Goal: Task Accomplishment & Management: Manage account settings

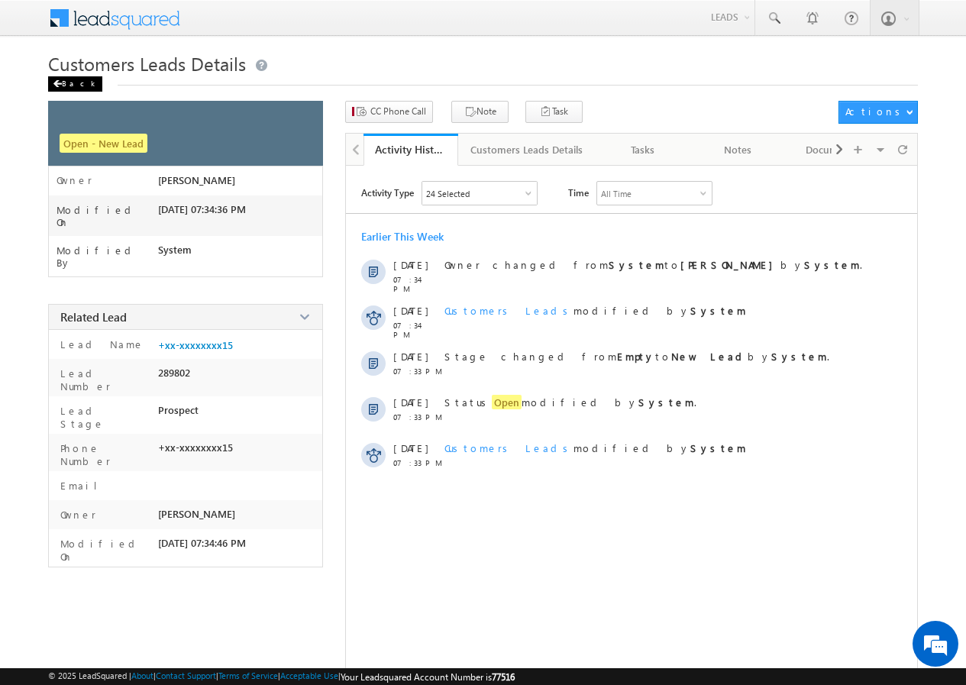
click at [63, 82] on div "Back" at bounding box center [75, 83] width 54 height 15
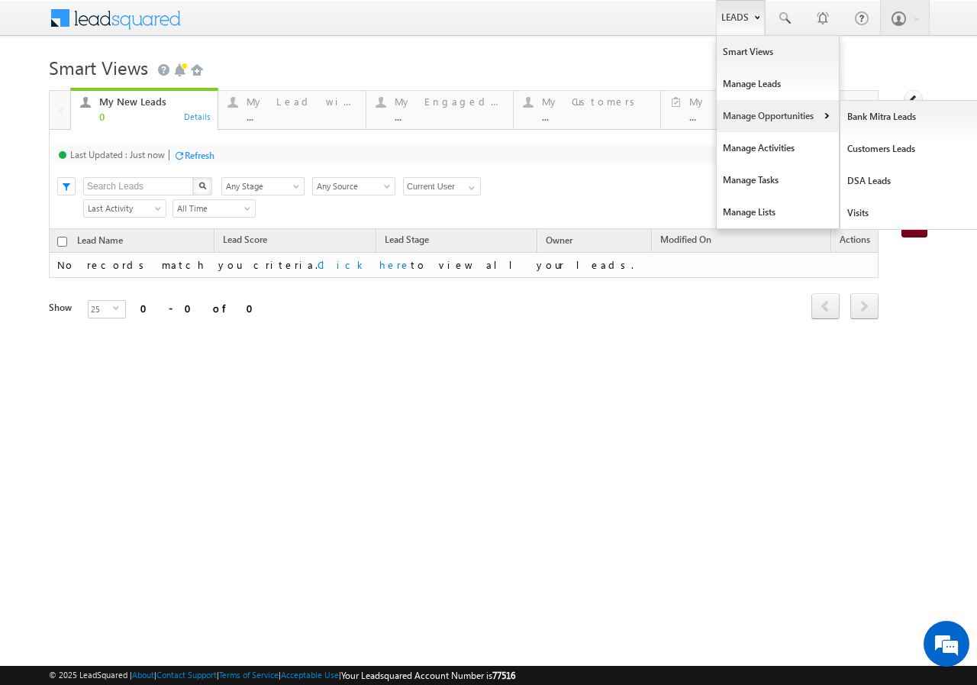
click at [757, 127] on link "Manage Opportunities" at bounding box center [778, 116] width 122 height 32
click at [871, 147] on link "Customers Leads" at bounding box center [911, 149] width 140 height 32
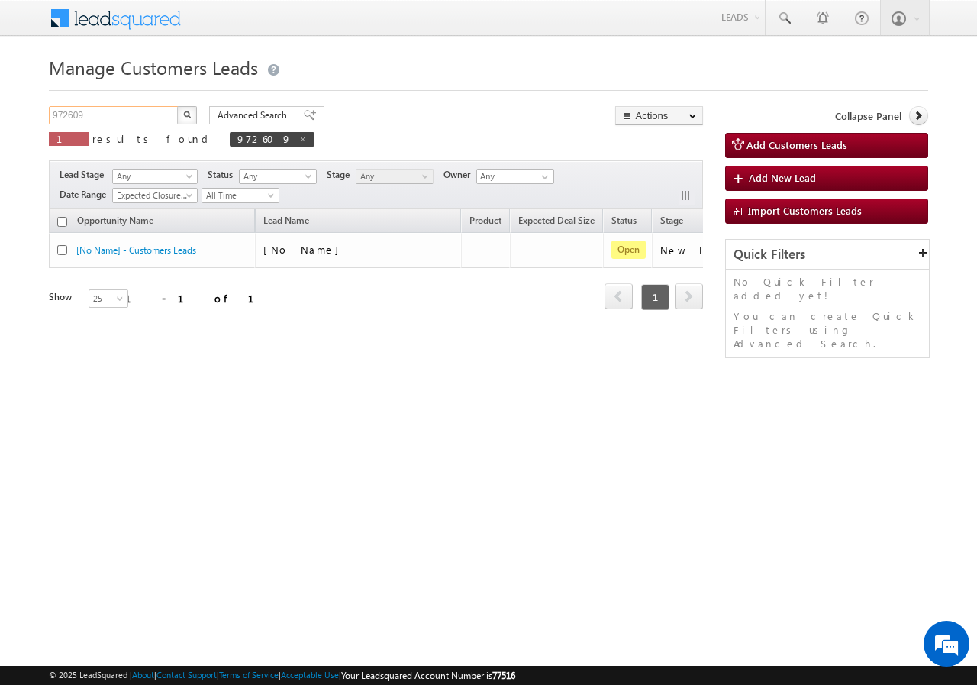
click at [132, 121] on input "972609" at bounding box center [114, 115] width 131 height 18
click at [131, 121] on input "972609" at bounding box center [114, 115] width 131 height 18
paste input "893285165"
type input "9893285165"
click at [185, 112] on img "button" at bounding box center [187, 115] width 8 height 8
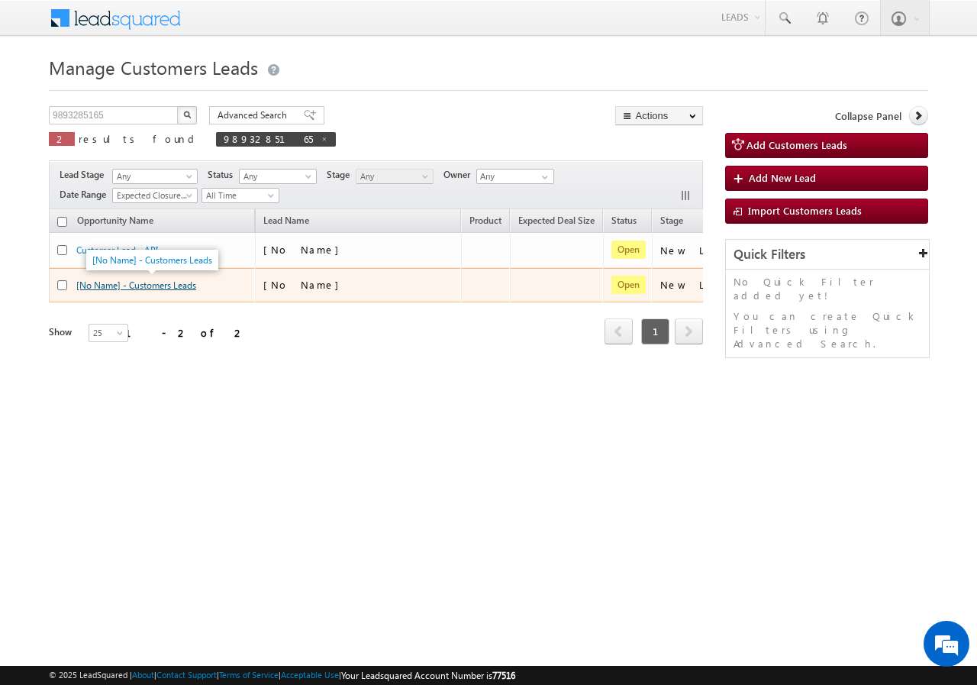
click at [138, 283] on link "[No Name] - Customers Leads" at bounding box center [136, 284] width 120 height 11
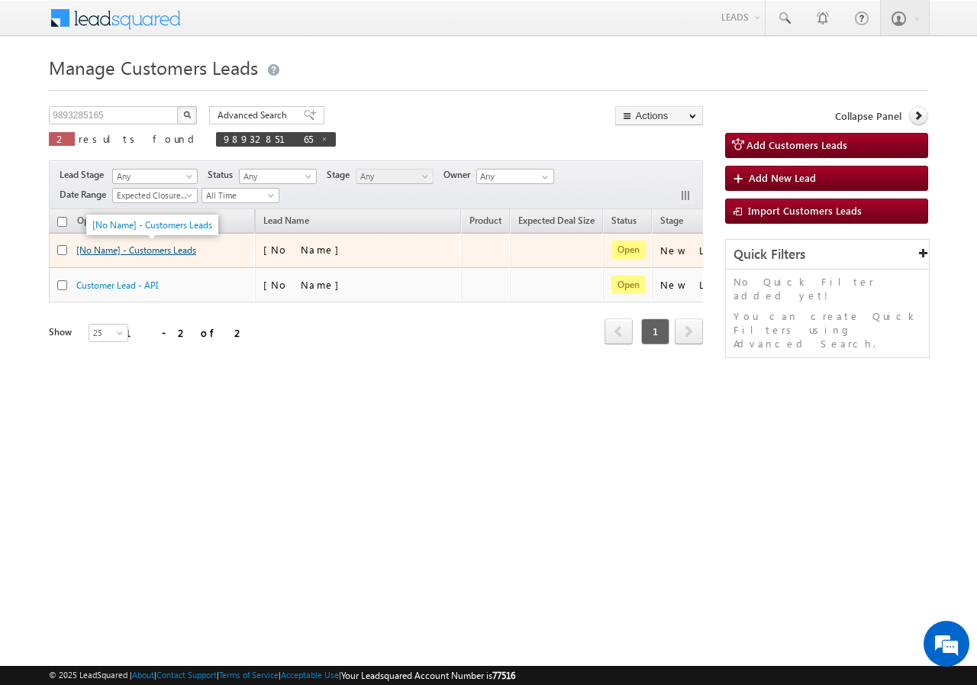
click at [148, 251] on link "[No Name] - Customers Leads" at bounding box center [136, 249] width 120 height 11
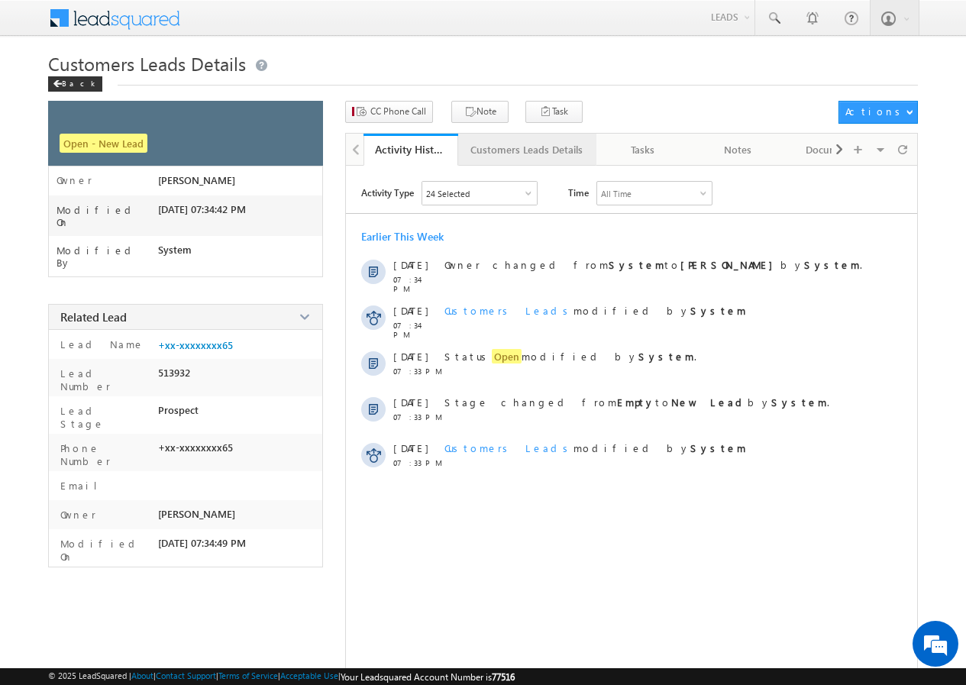
click at [500, 150] on div "Customers Leads Details" at bounding box center [526, 150] width 112 height 18
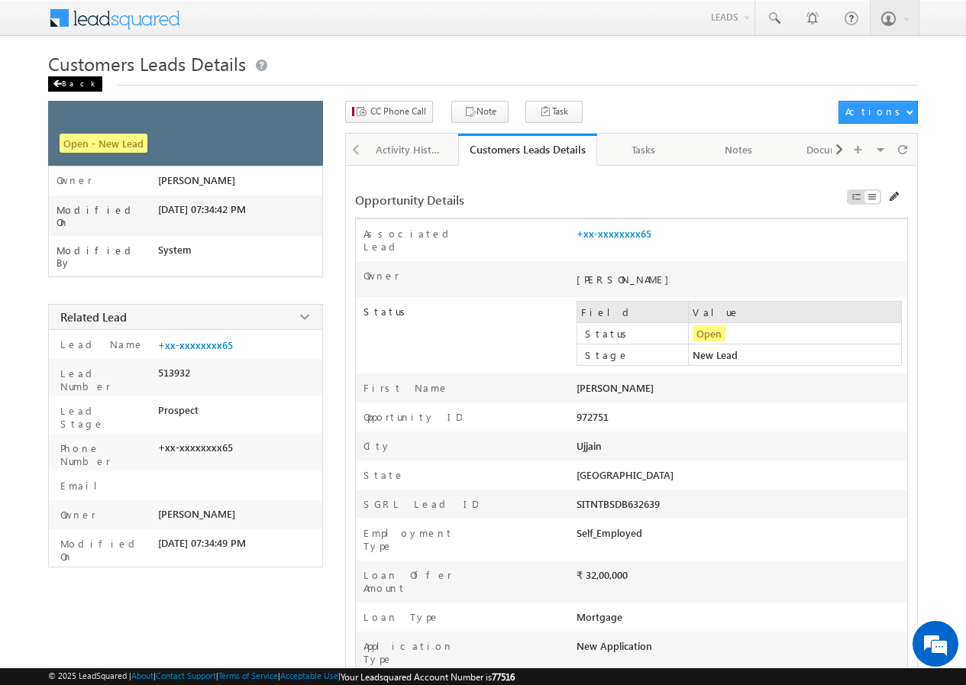
click at [66, 80] on div "Back" at bounding box center [75, 83] width 54 height 15
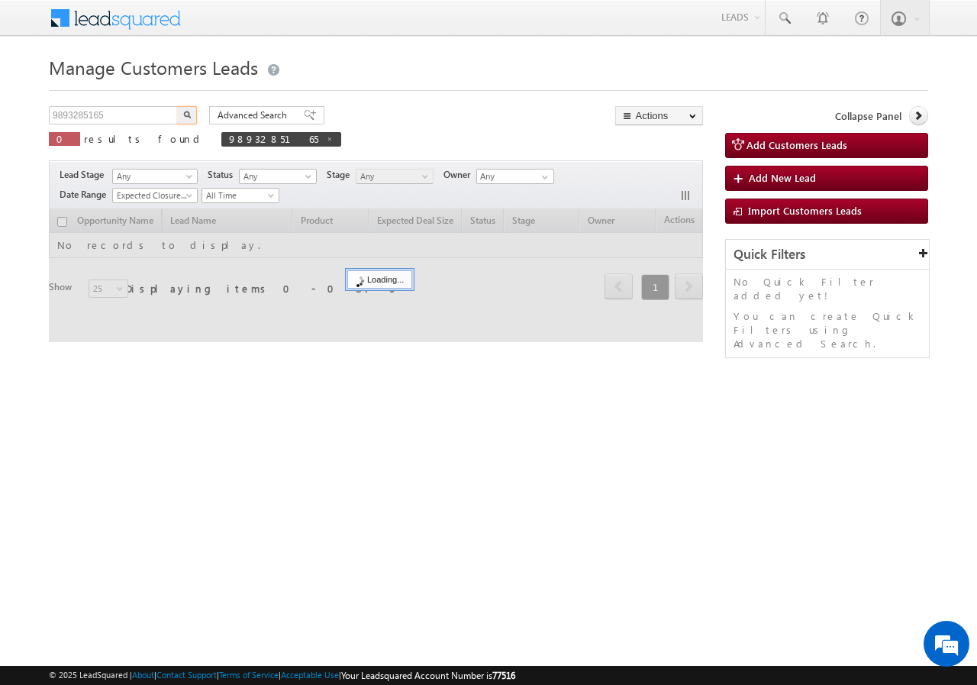
click at [125, 117] on input "9893285165" at bounding box center [114, 115] width 131 height 18
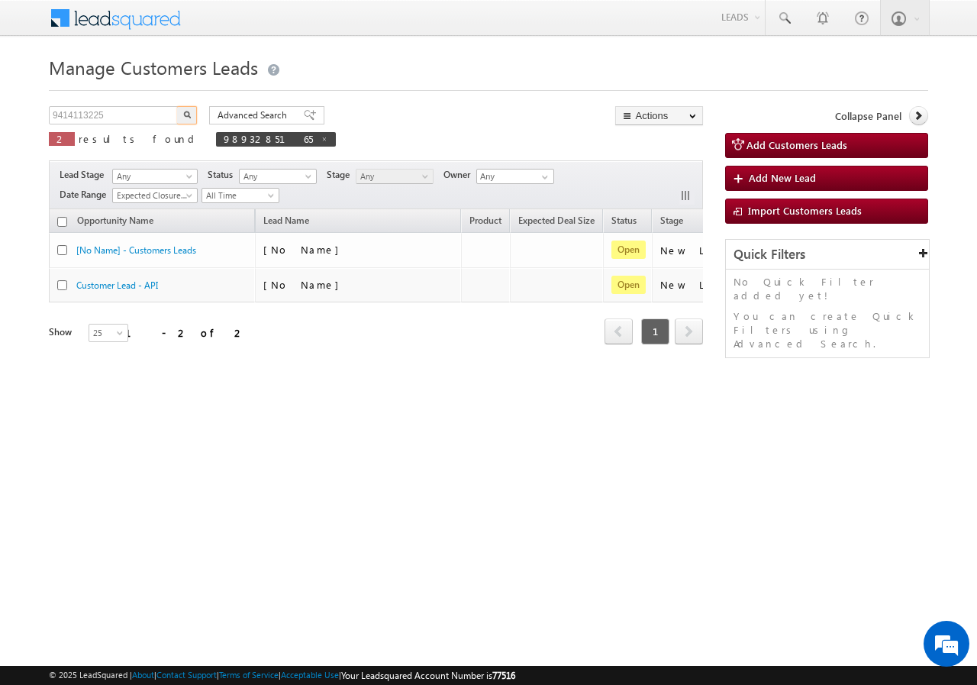
type input "9414113225"
click at [190, 116] on img "button" at bounding box center [187, 115] width 8 height 8
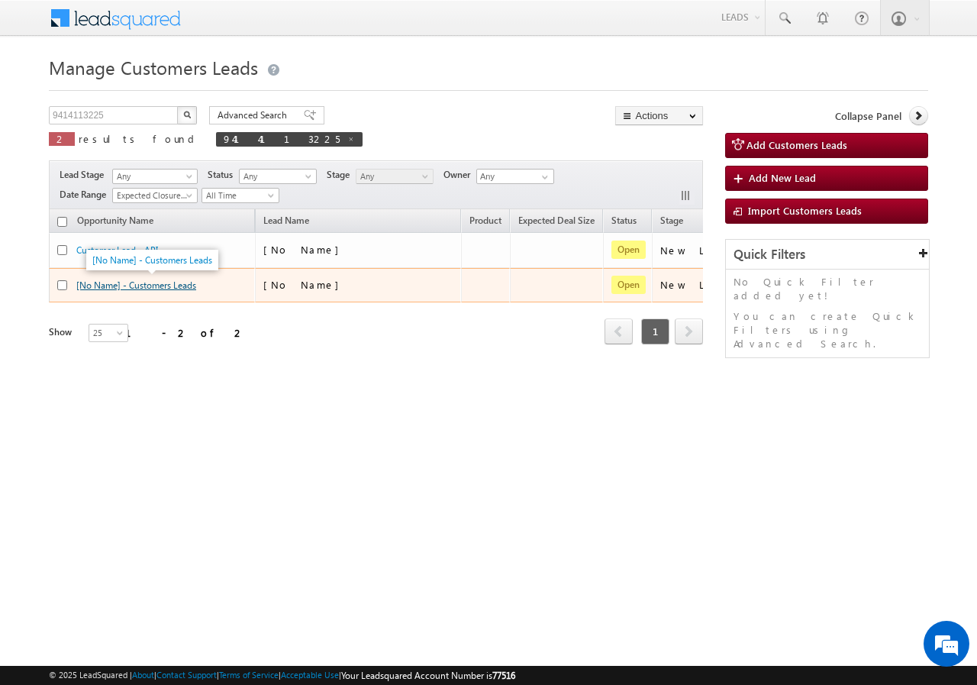
click at [153, 284] on link "[No Name] - Customers Leads" at bounding box center [136, 284] width 120 height 11
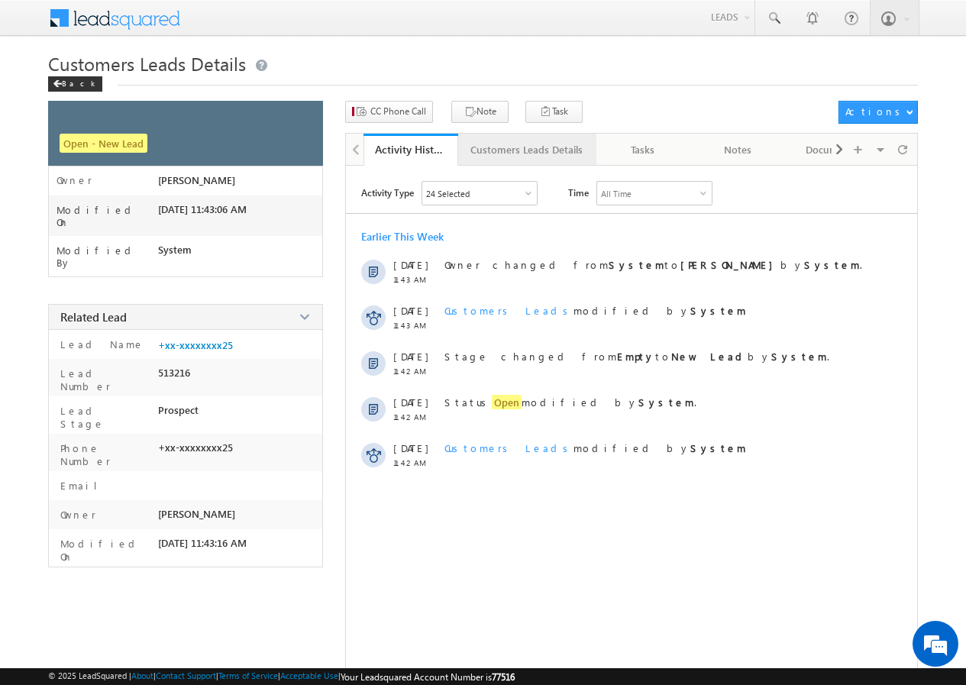
click at [494, 154] on div "Customers Leads Details" at bounding box center [526, 150] width 112 height 18
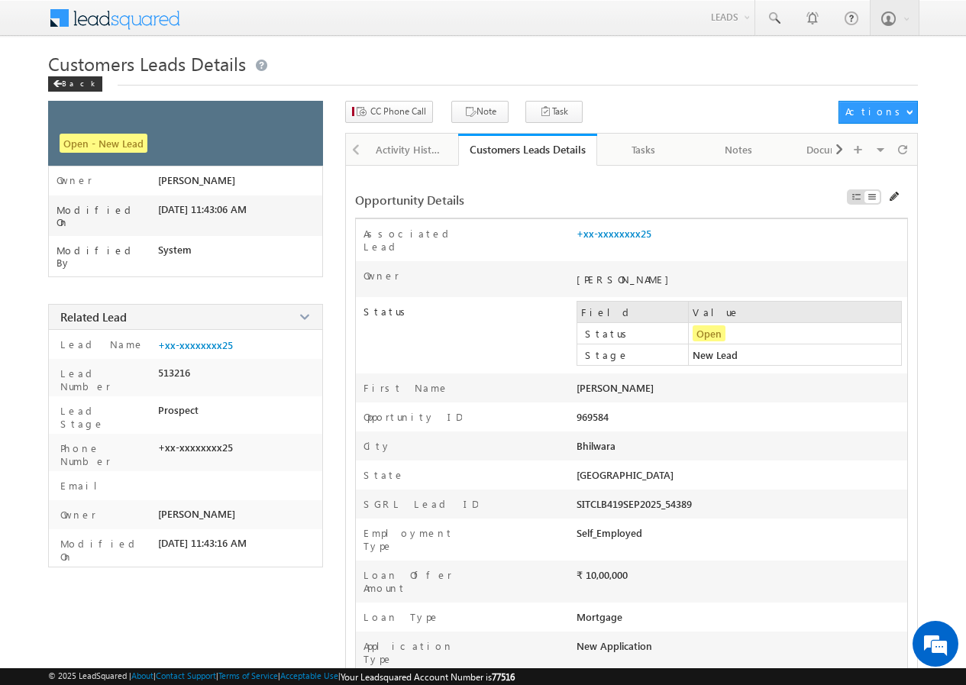
drag, startPoint x: 568, startPoint y: 375, endPoint x: 678, endPoint y: 369, distance: 110.1
click at [678, 373] on div "First Name [PERSON_NAME]" at bounding box center [631, 387] width 551 height 29
click at [626, 381] on div "Kamlesh Mehta" at bounding box center [676, 391] width 199 height 21
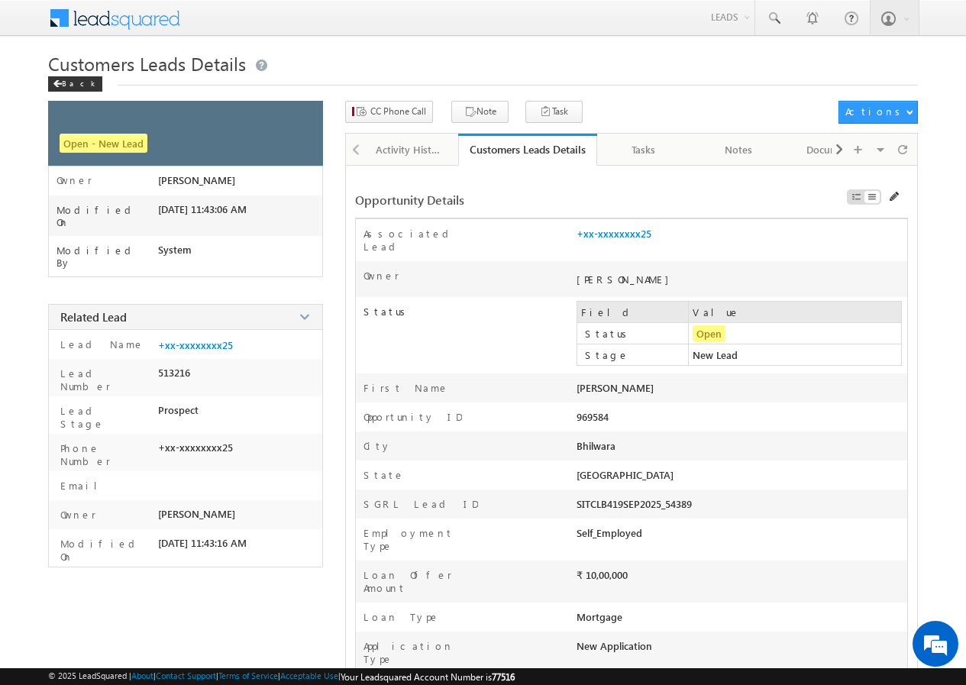
click at [626, 381] on div "Kamlesh Mehta" at bounding box center [676, 391] width 199 height 21
copy div "Kamlesh Mehta Last Name"
click at [599, 410] on div "969584" at bounding box center [676, 420] width 199 height 21
copy div "969584"
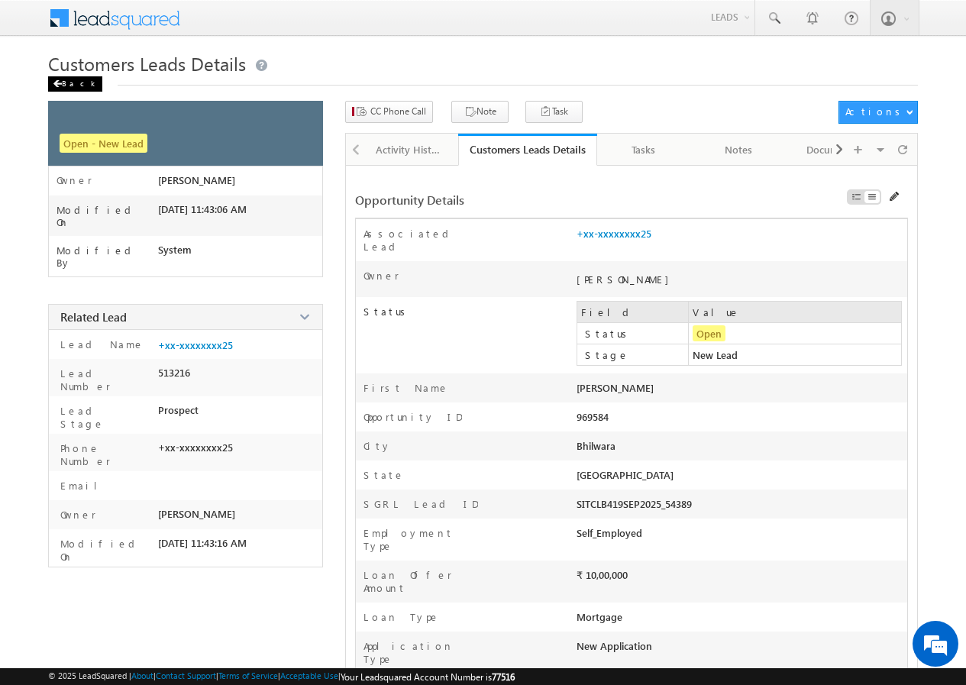
click at [63, 87] on div "Back" at bounding box center [75, 83] width 54 height 15
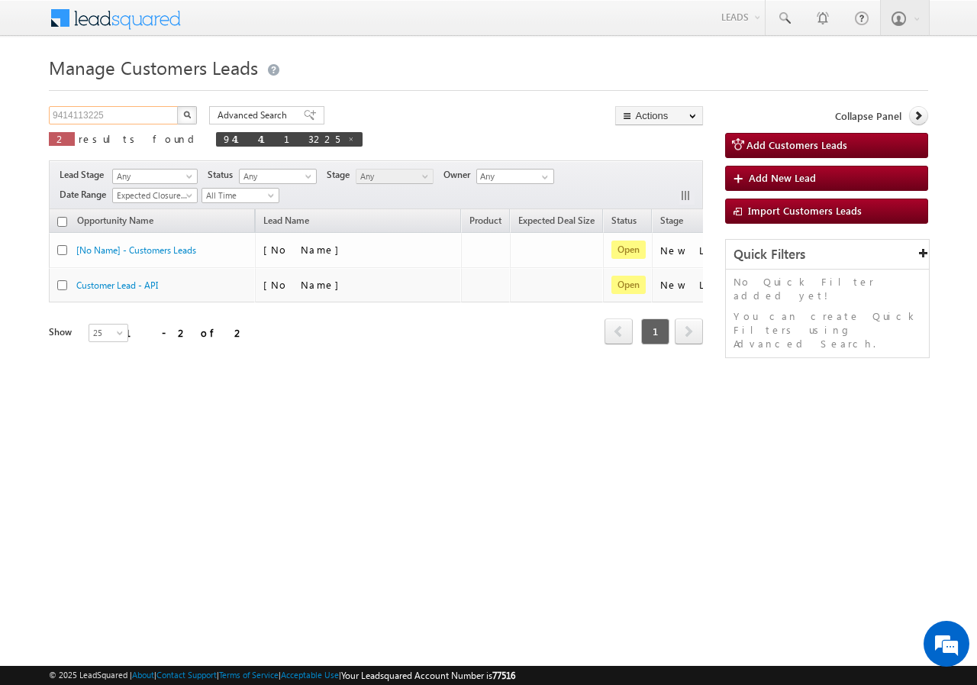
click at [74, 115] on input "9414113225" at bounding box center [114, 115] width 131 height 18
click at [142, 108] on input "9414113225" at bounding box center [114, 115] width 131 height 18
click at [141, 108] on input "9414113225" at bounding box center [114, 115] width 131 height 18
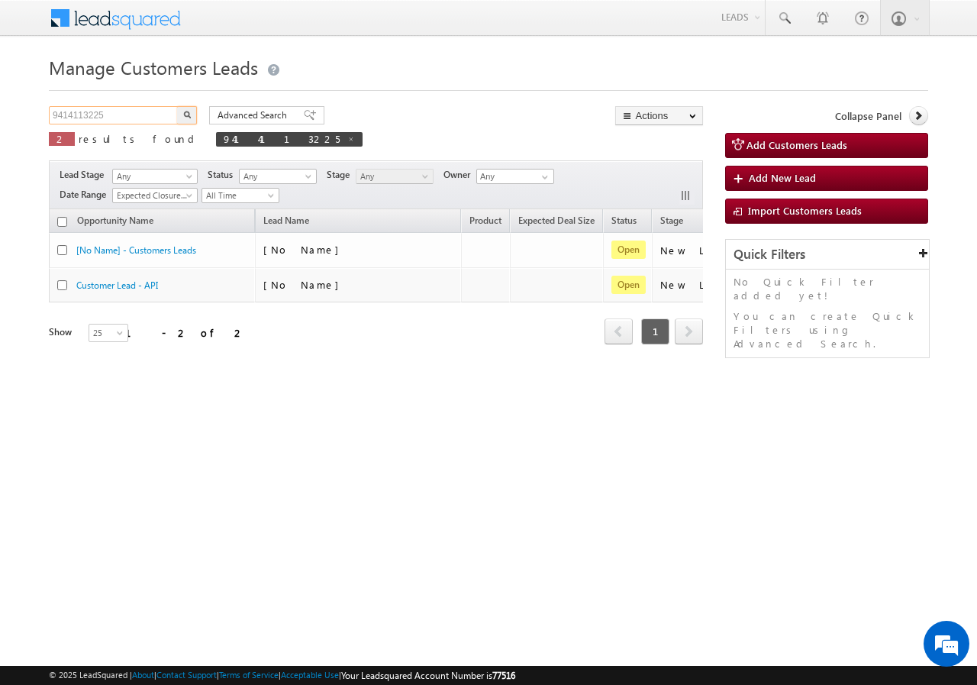
paste input "871985576"
type input "9871985576"
click at [185, 116] on img "button" at bounding box center [187, 115] width 8 height 8
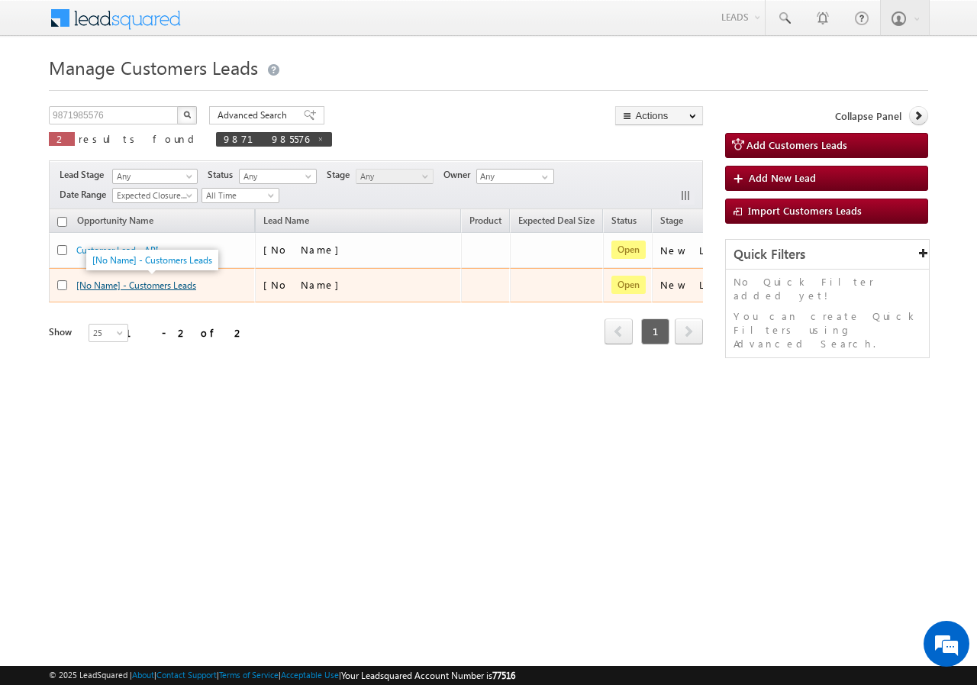
click at [137, 283] on link "[No Name] - Customers Leads" at bounding box center [136, 284] width 120 height 11
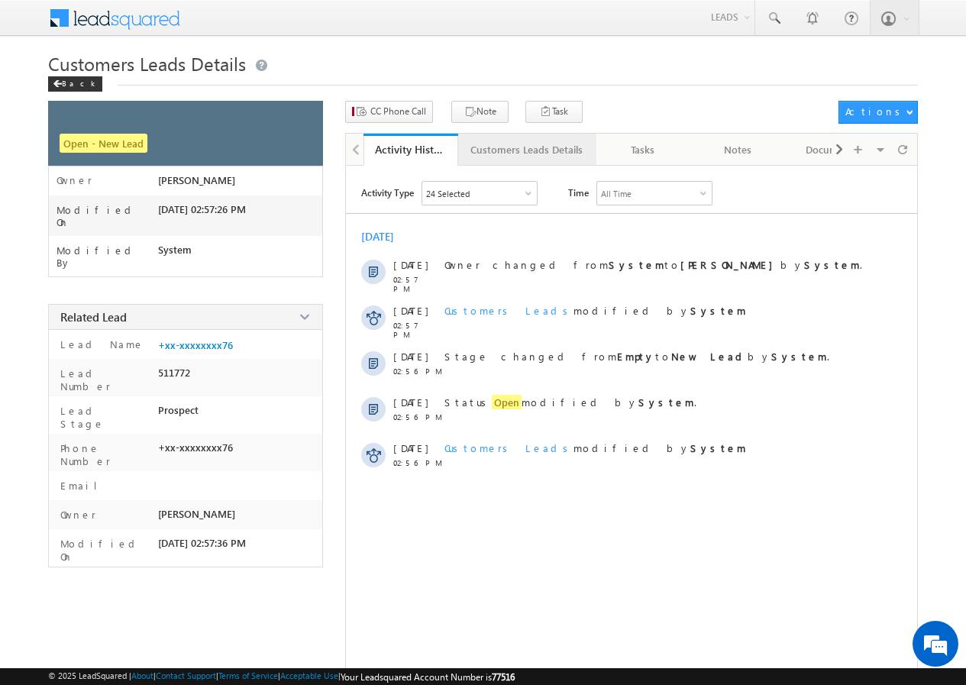
click at [478, 147] on div "Customers Leads Details" at bounding box center [526, 150] width 112 height 18
click at [69, 81] on div "Back" at bounding box center [75, 83] width 54 height 15
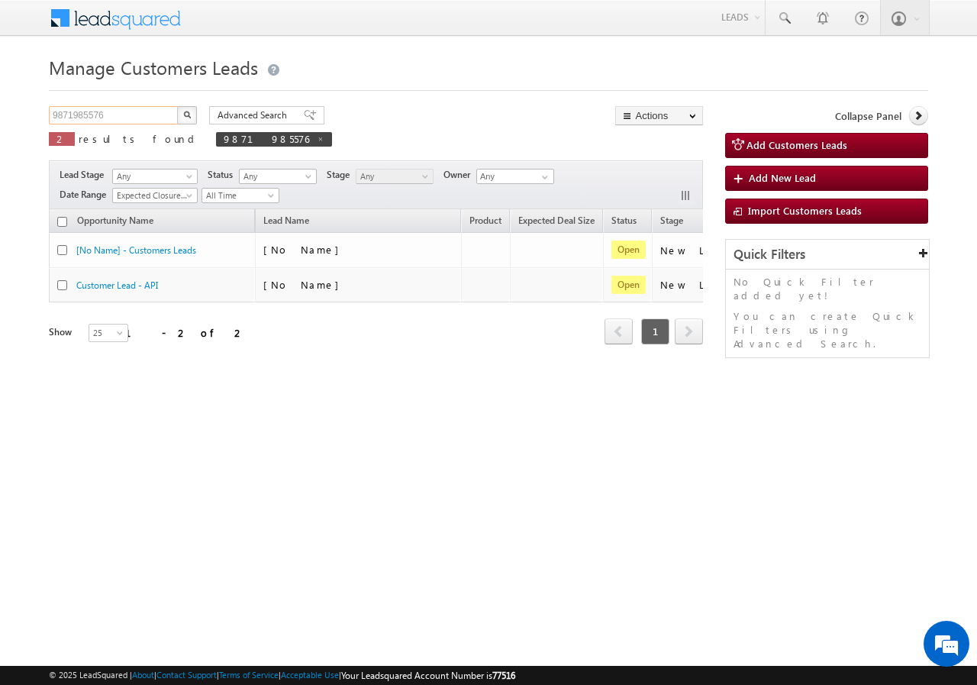
click at [124, 111] on input "9871985576" at bounding box center [114, 115] width 131 height 18
paste input "71338"
type input "971338"
click at [185, 115] on img "button" at bounding box center [187, 115] width 8 height 8
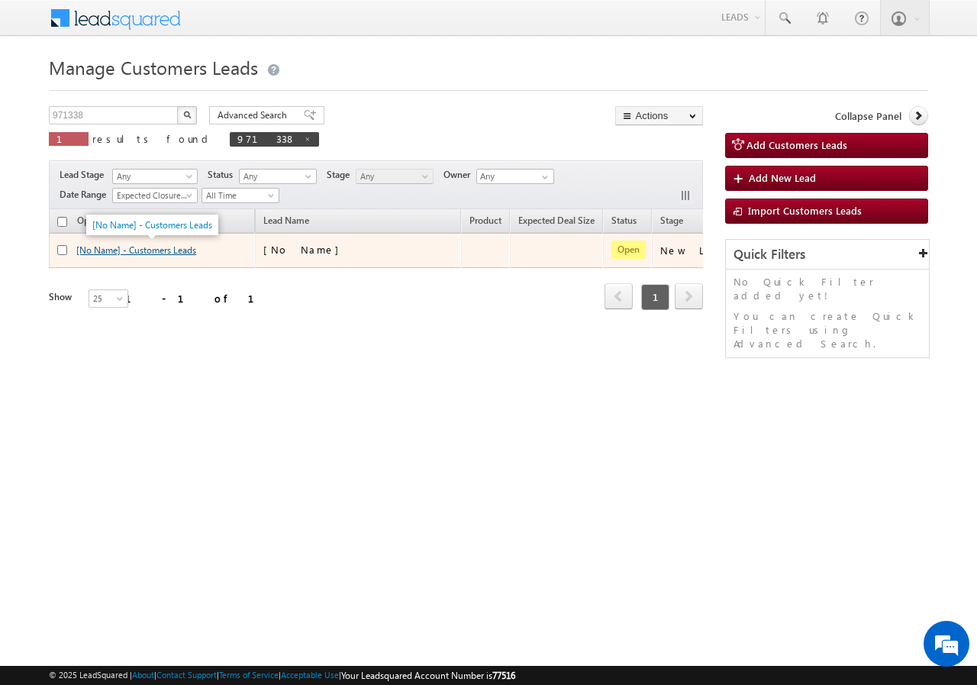
click at [103, 246] on link "[No Name] - Customers Leads" at bounding box center [136, 249] width 120 height 11
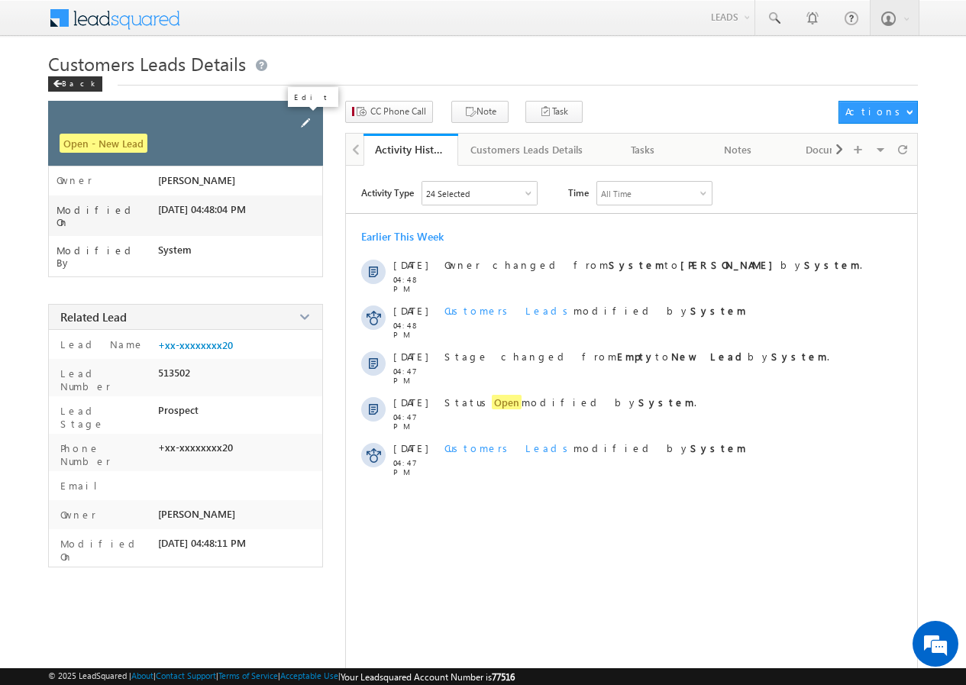
click at [301, 121] on span at bounding box center [305, 123] width 17 height 17
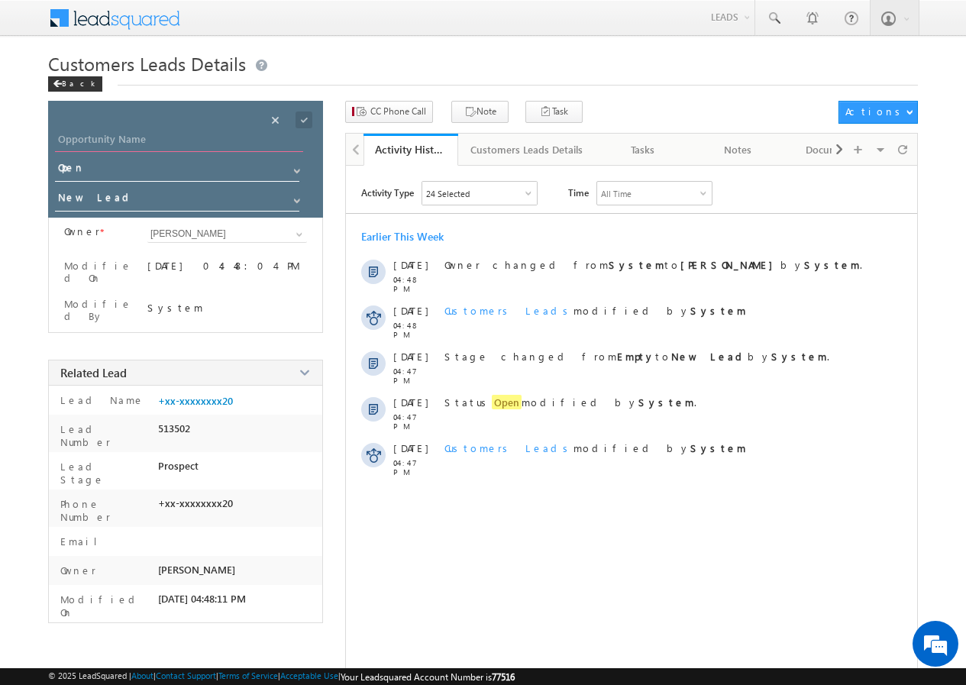
click at [150, 144] on input "Opportunity Name" at bounding box center [179, 141] width 248 height 21
paste input "[PERSON_NAME]"
type input "DATTU BOLKAR"
click at [308, 120] on span at bounding box center [304, 119] width 17 height 17
click at [393, 108] on span "CC Phone Call" at bounding box center [398, 112] width 56 height 14
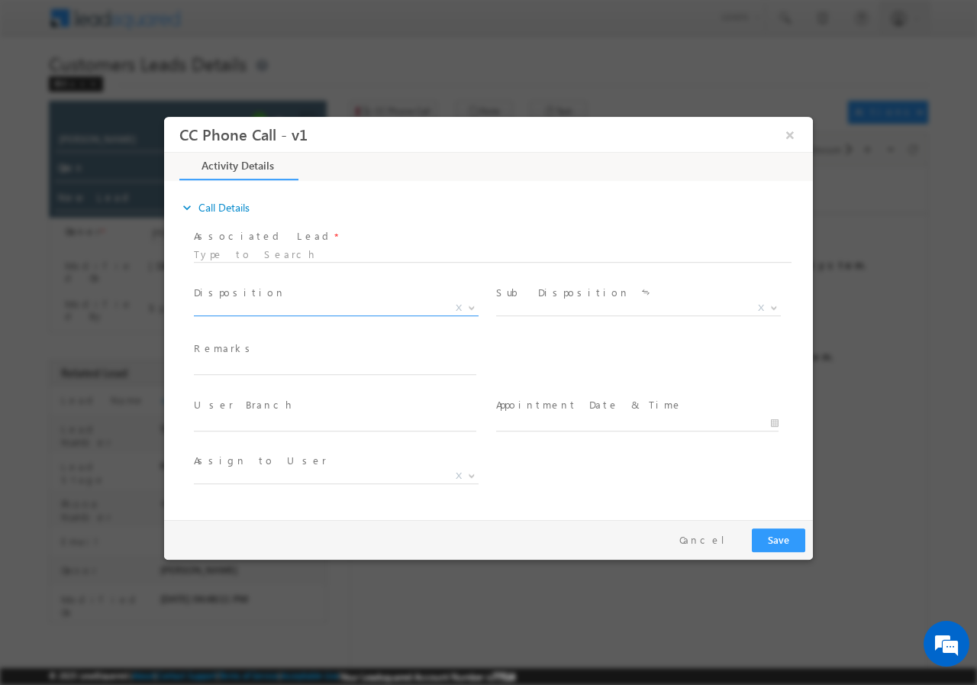
click at [280, 305] on span "X" at bounding box center [336, 307] width 285 height 15
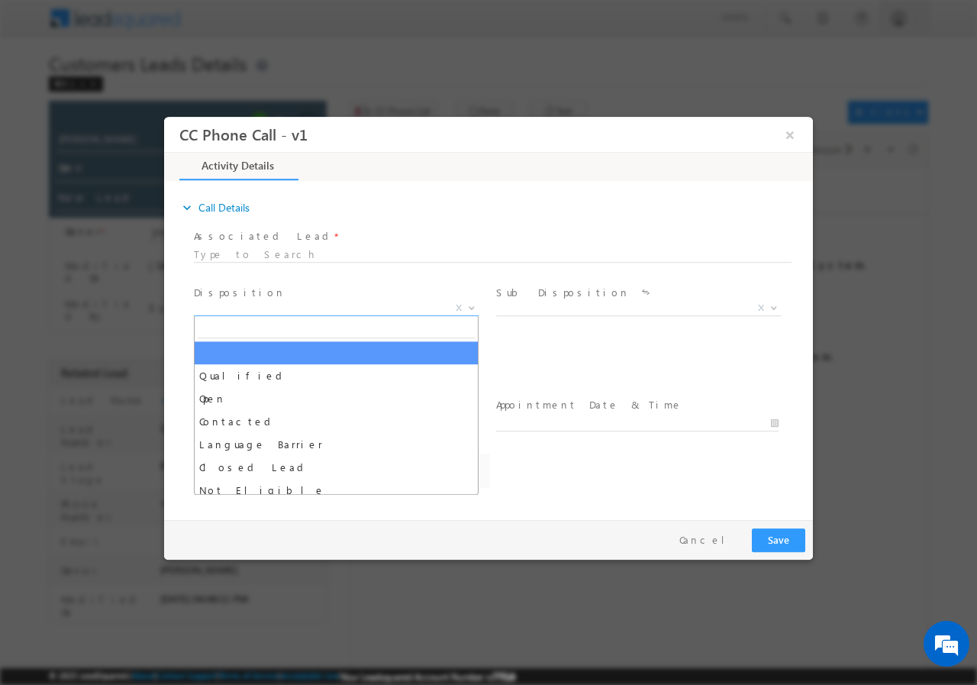
select select "amol.khopade@sgrlimited.in"
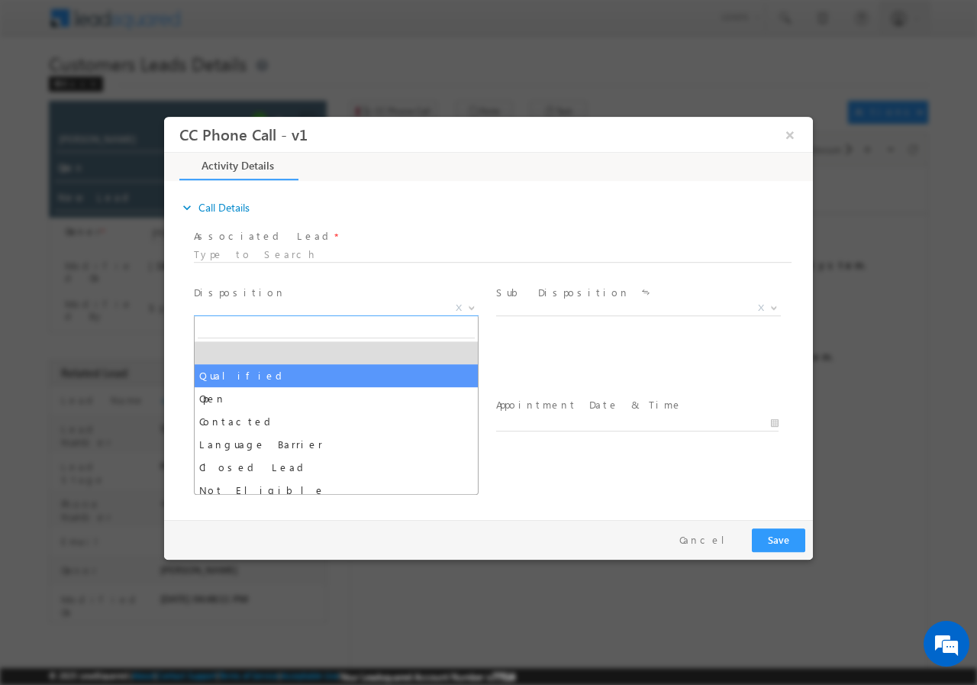
select select "Qualified"
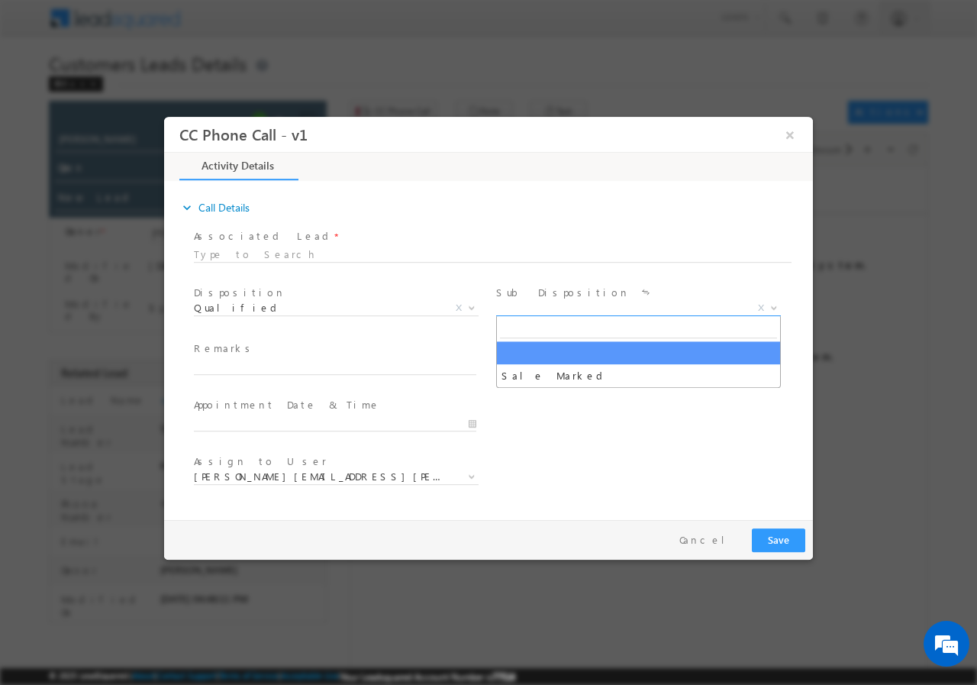
click at [542, 309] on span "X" at bounding box center [638, 307] width 285 height 15
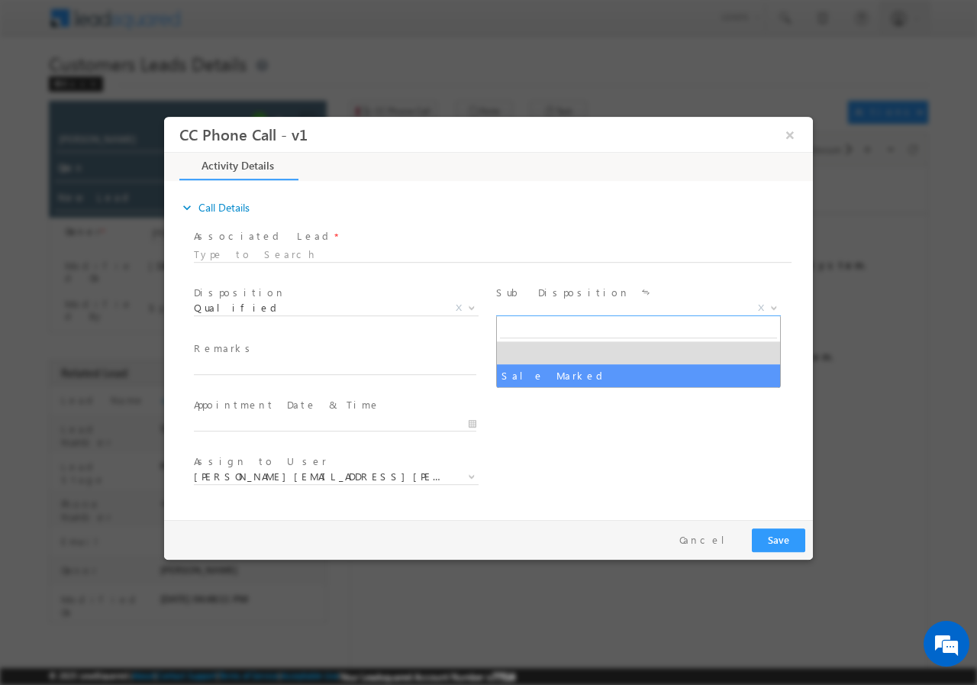
select select "Sale Marked"
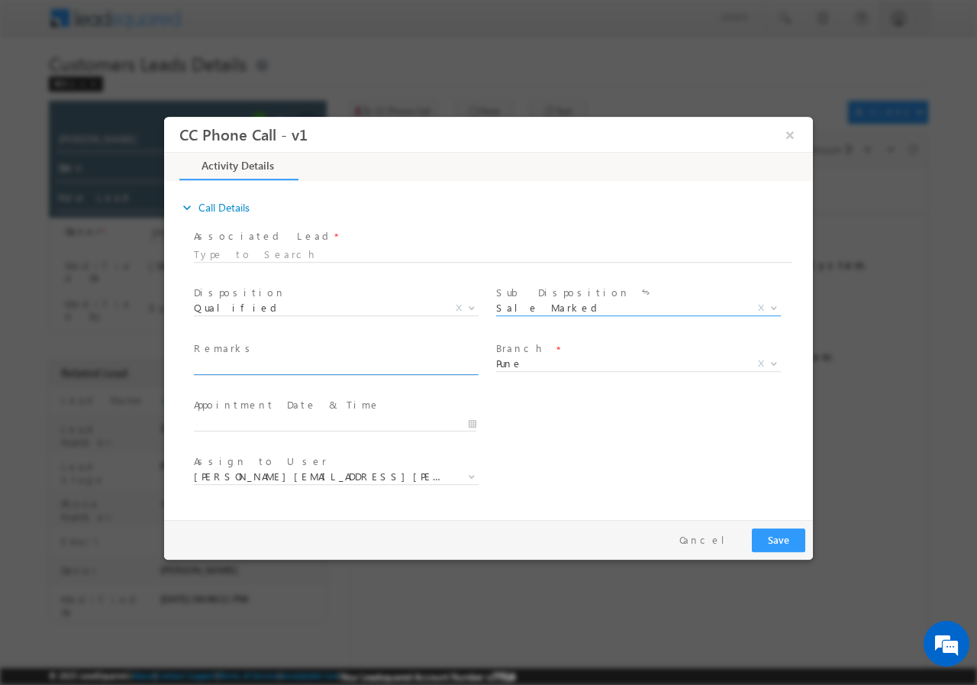
click at [307, 370] on input "text" at bounding box center [335, 366] width 283 height 15
paste input "971338//VB_Know_More//DATTU BOLKAR//9765378720//EXTENTION// LOAN REQ-15L//SELF …"
type input "971338//VB_Know_More//DATTU BOLKAR//9765378720//EXTENTION// LOAN REQ-15L//SELF …"
click at [468, 422] on input "10/09/2025 11:17 AM" at bounding box center [335, 422] width 283 height 15
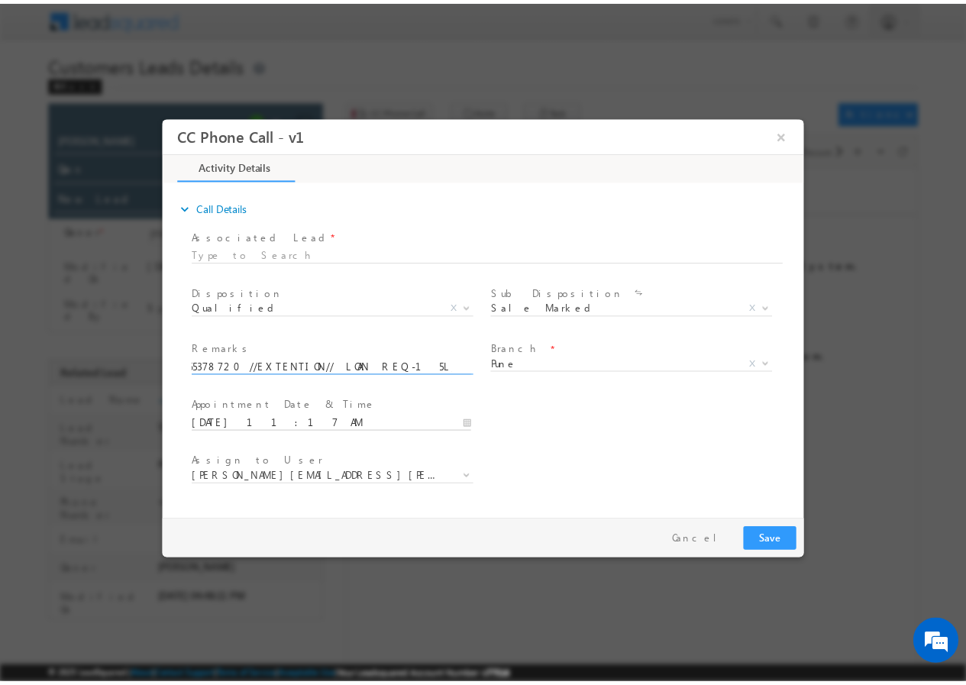
scroll to position [0, 0]
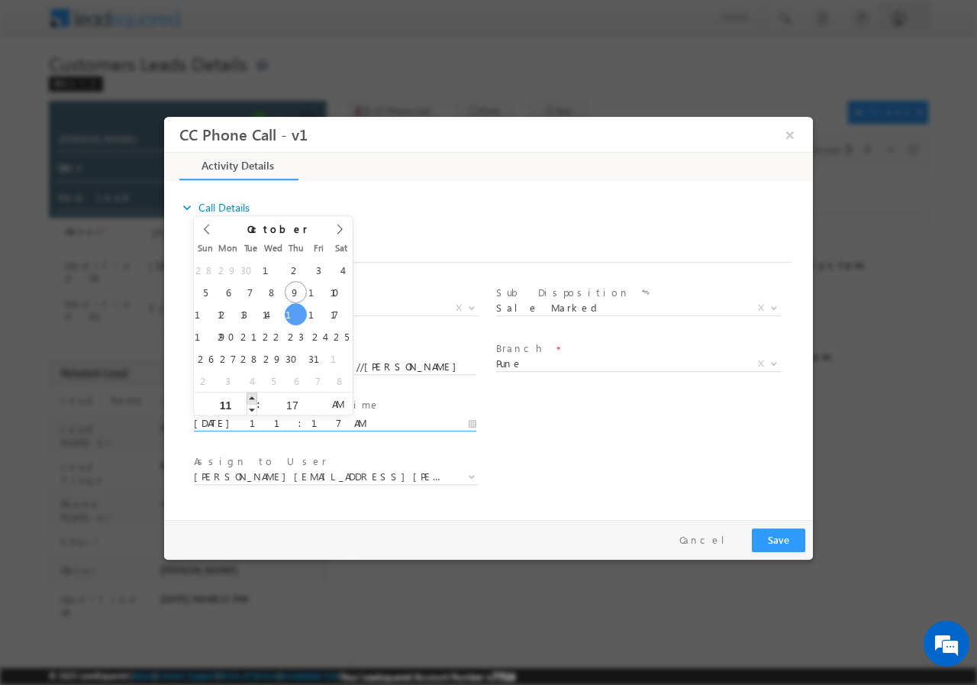
type input "10/16/2025 12:17 PM"
type input "12"
click at [254, 399] on span at bounding box center [252, 397] width 11 height 11
click at [296, 407] on input "17" at bounding box center [291, 404] width 63 height 10
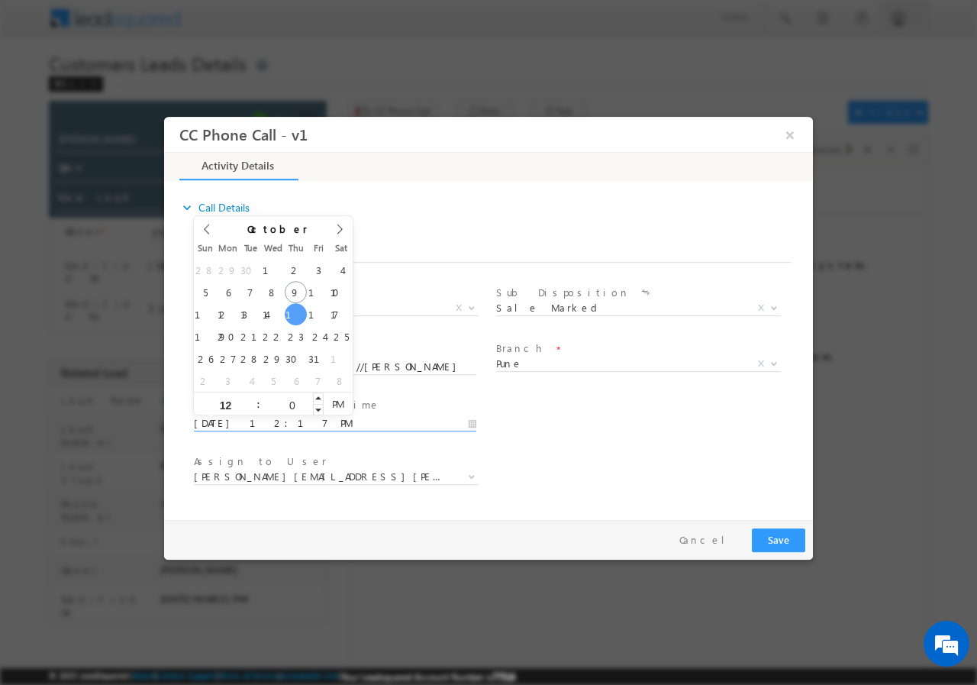
type input "00"
type input "10/16/2025 12:00 PM"
click at [580, 421] on div "User Branch * Appointment Date & Time * 10/16/2025 12:00 PM" at bounding box center [502, 421] width 622 height 57
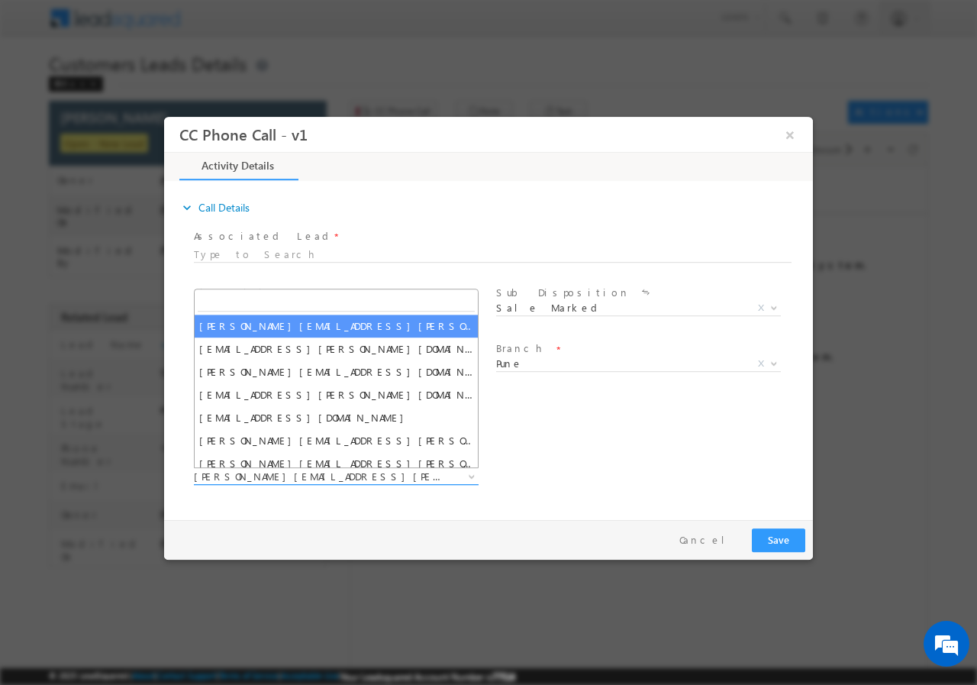
click at [363, 473] on span "amol.khopade@sgrlimited.in" at bounding box center [318, 476] width 248 height 14
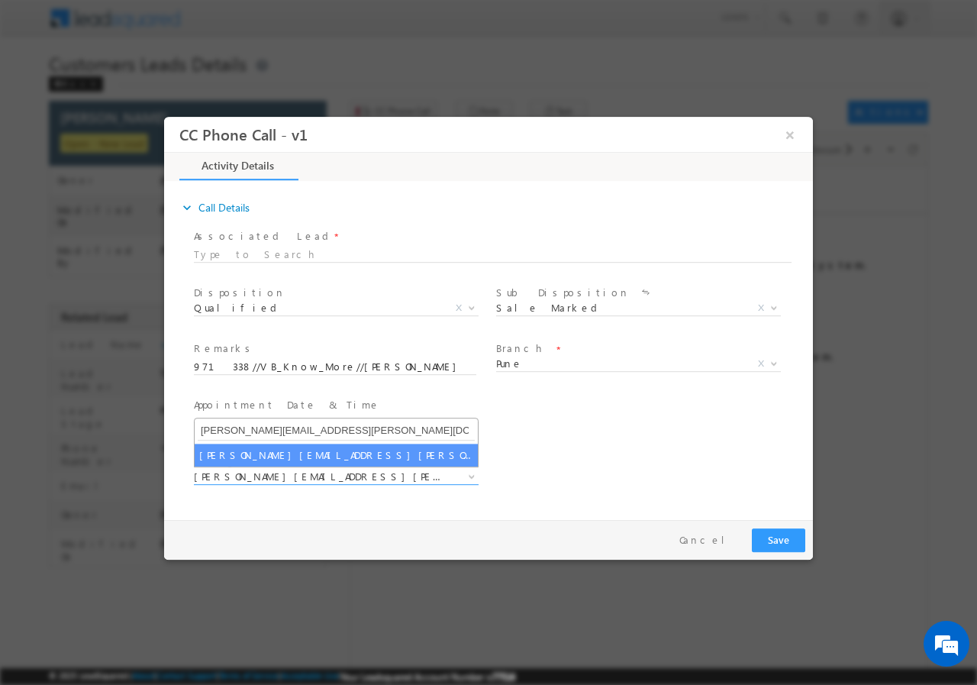
type input "sakshi.desai@sgrlimited.in"
select select "sakshi.desai@sgrlimited.in"
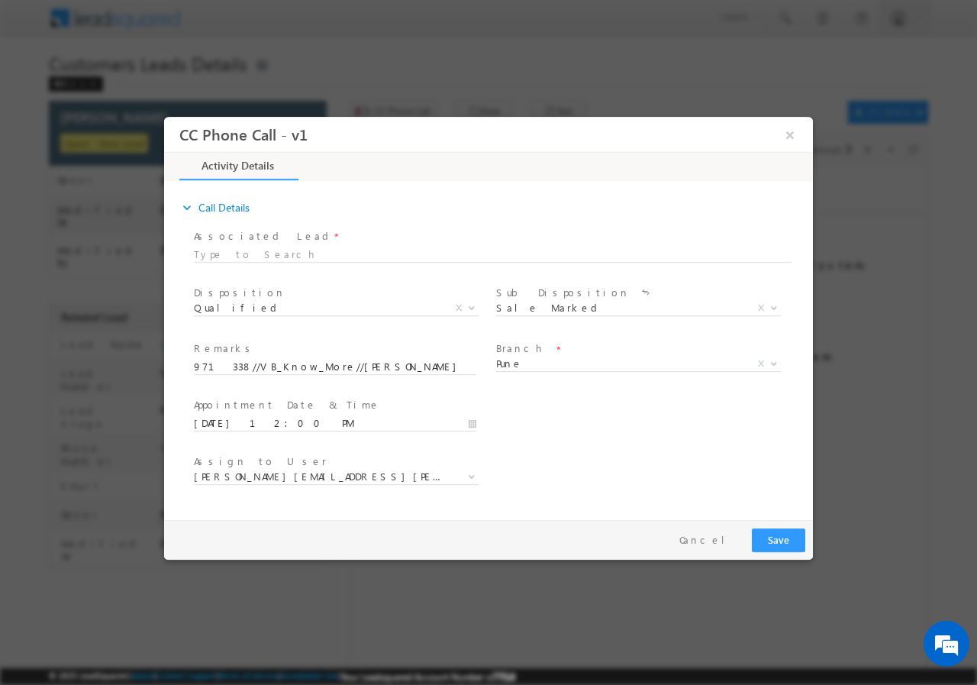
click at [624, 431] on div "User Branch * Appointment Date & Time * 10/16/2025 12:00 PM" at bounding box center [502, 421] width 622 height 57
click at [785, 540] on button "Save" at bounding box center [778, 540] width 53 height 24
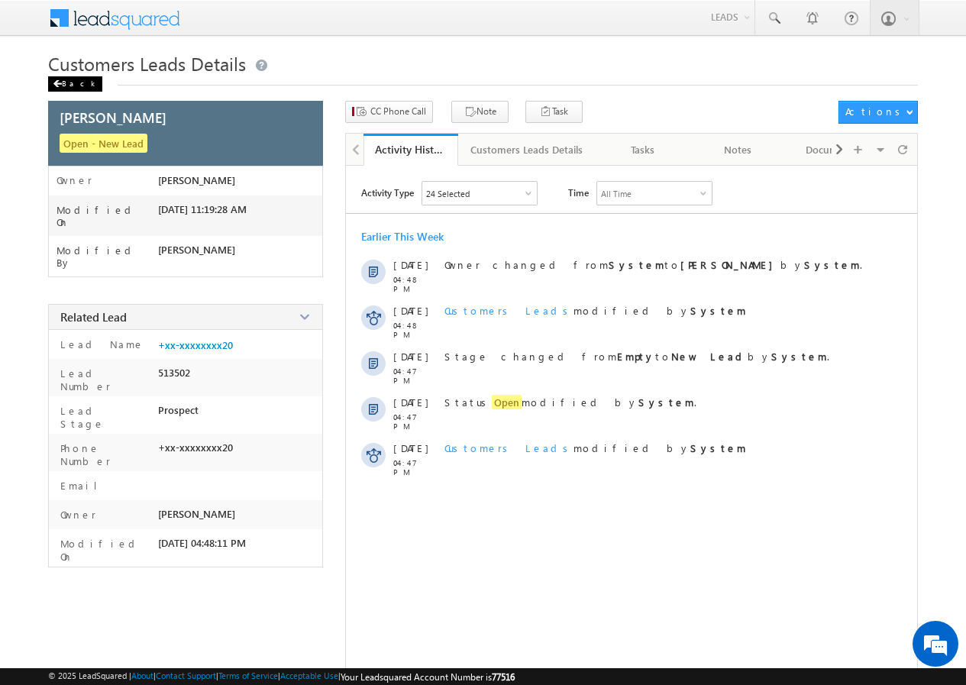
click at [69, 86] on div "Back" at bounding box center [75, 83] width 54 height 15
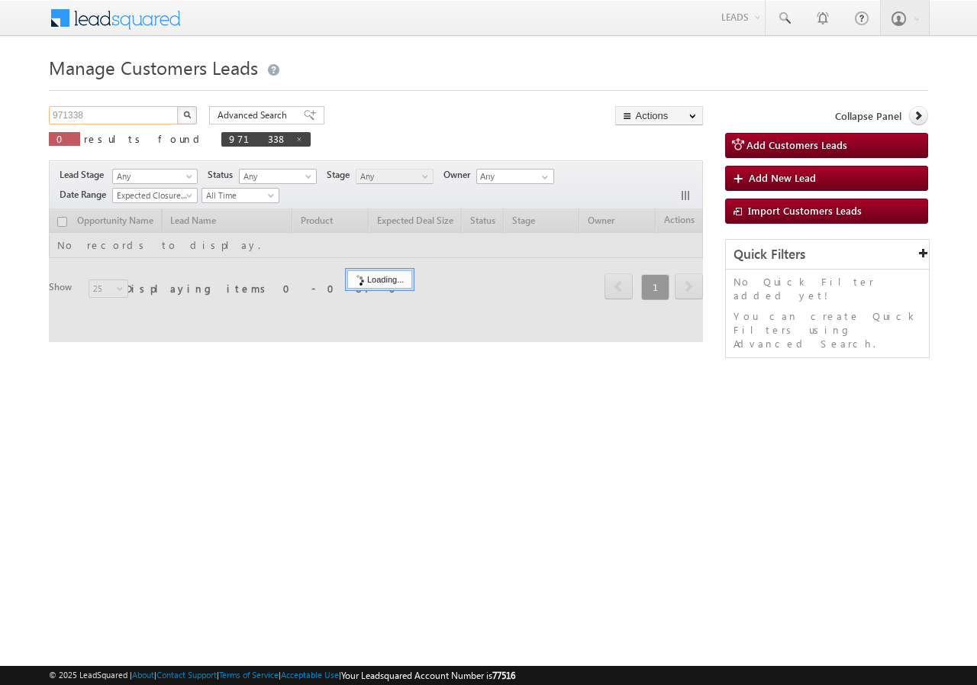
click at [139, 111] on input "971338" at bounding box center [114, 115] width 131 height 18
paste input "8840241106"
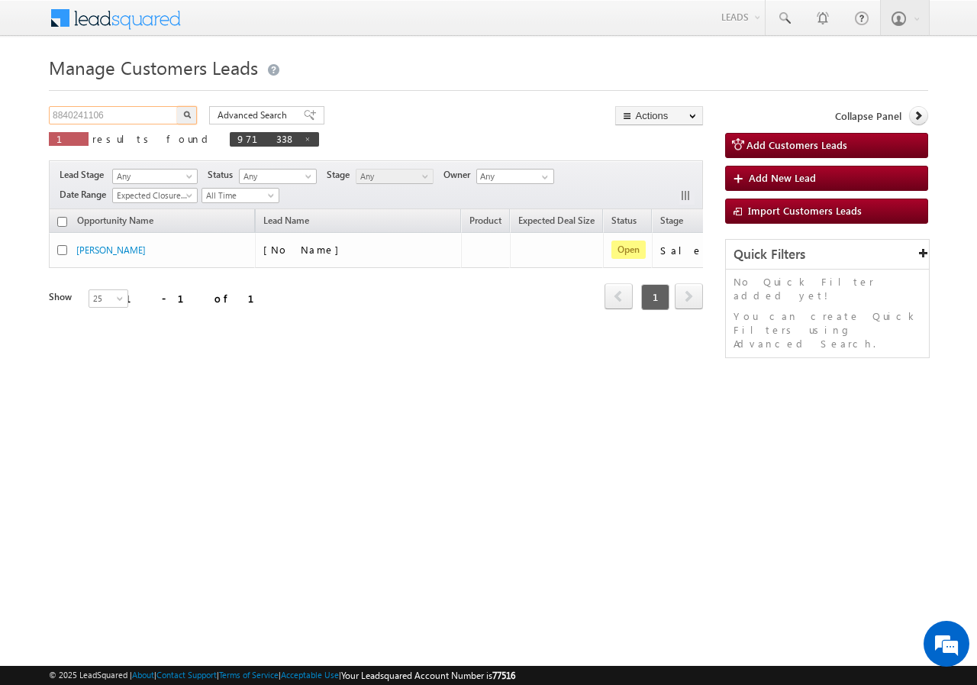
type input "8840241106"
click at [184, 114] on img "button" at bounding box center [187, 115] width 8 height 8
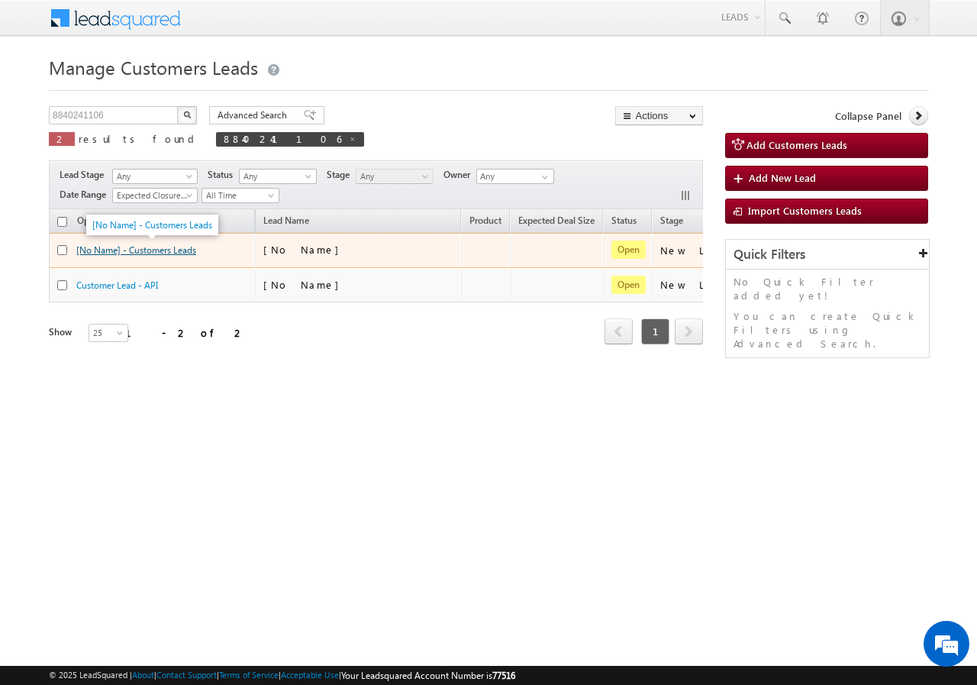
click at [151, 249] on link "[No Name] - Customers Leads" at bounding box center [136, 249] width 120 height 11
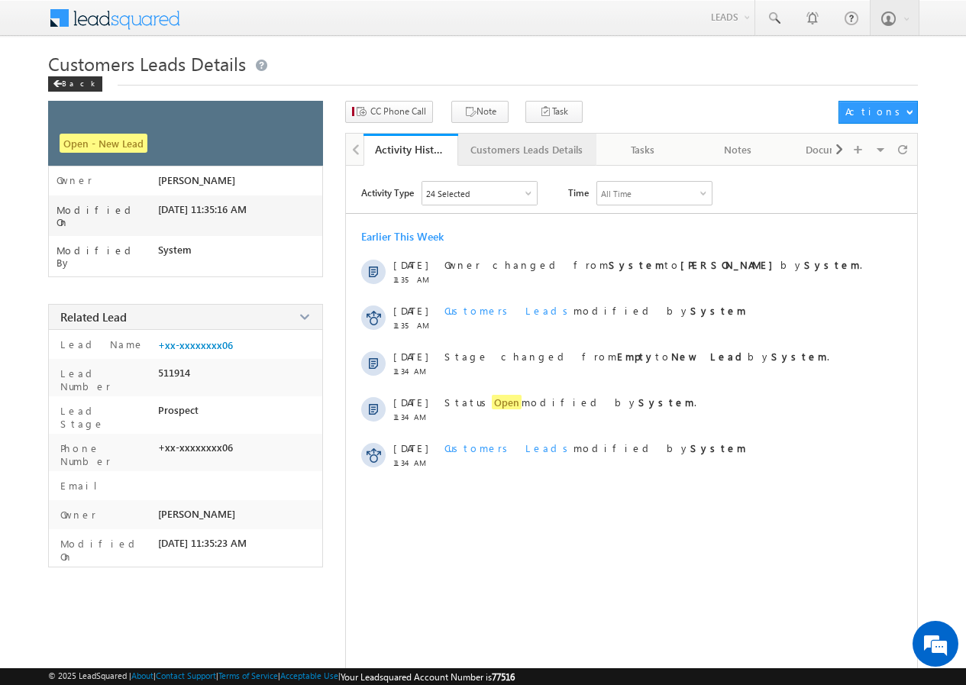
click at [495, 151] on div "Customers Leads Details" at bounding box center [526, 150] width 112 height 18
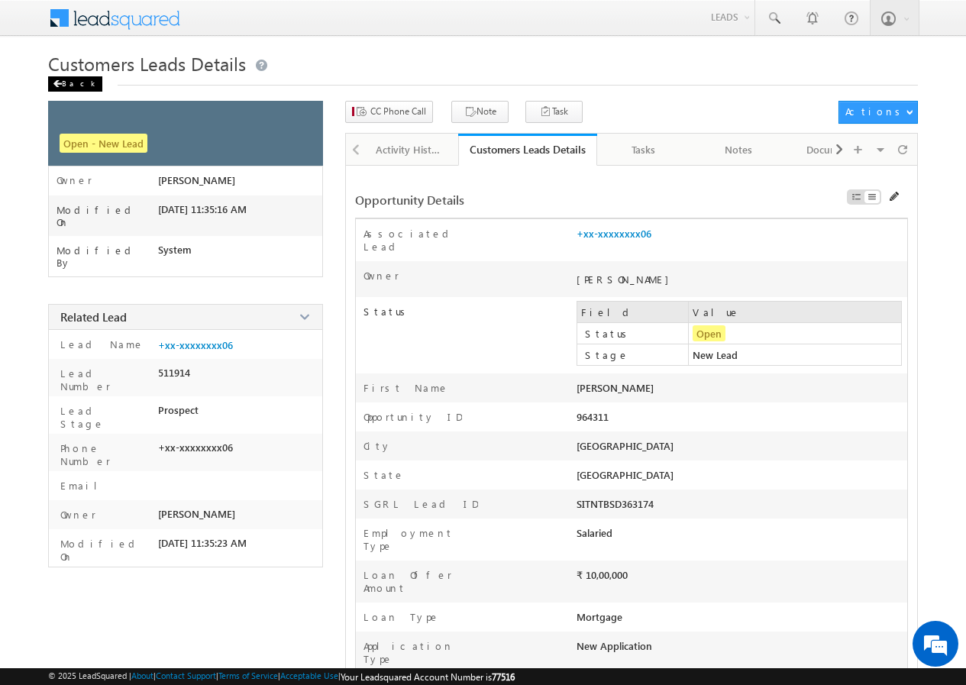
click at [72, 82] on div "Back" at bounding box center [75, 83] width 54 height 15
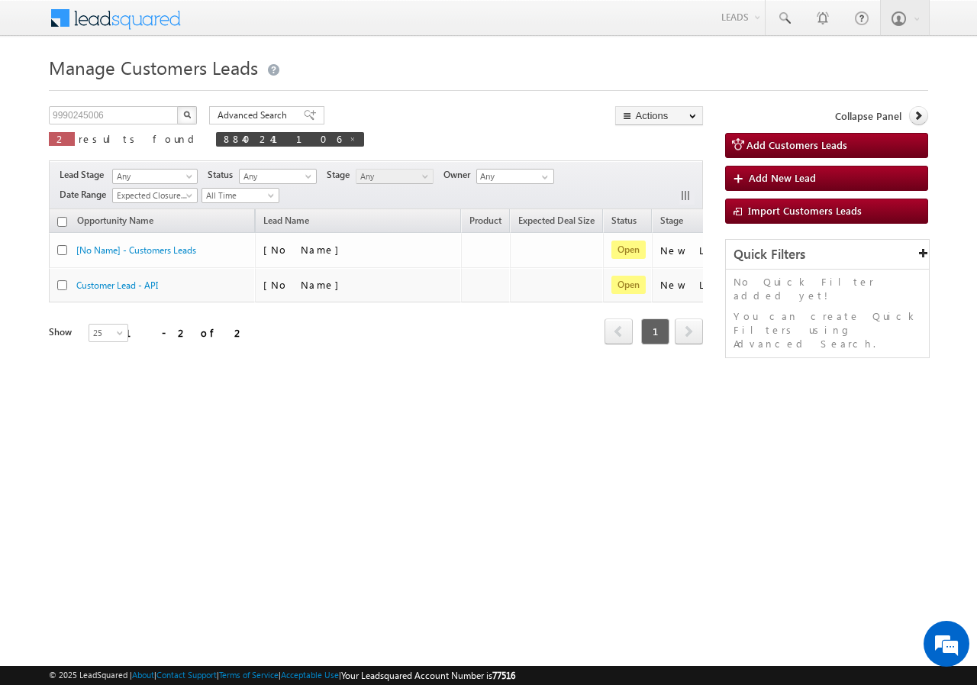
click at [188, 113] on img "button" at bounding box center [187, 115] width 8 height 8
click at [326, 139] on span at bounding box center [330, 139] width 8 height 8
type input "Search Customers Leads"
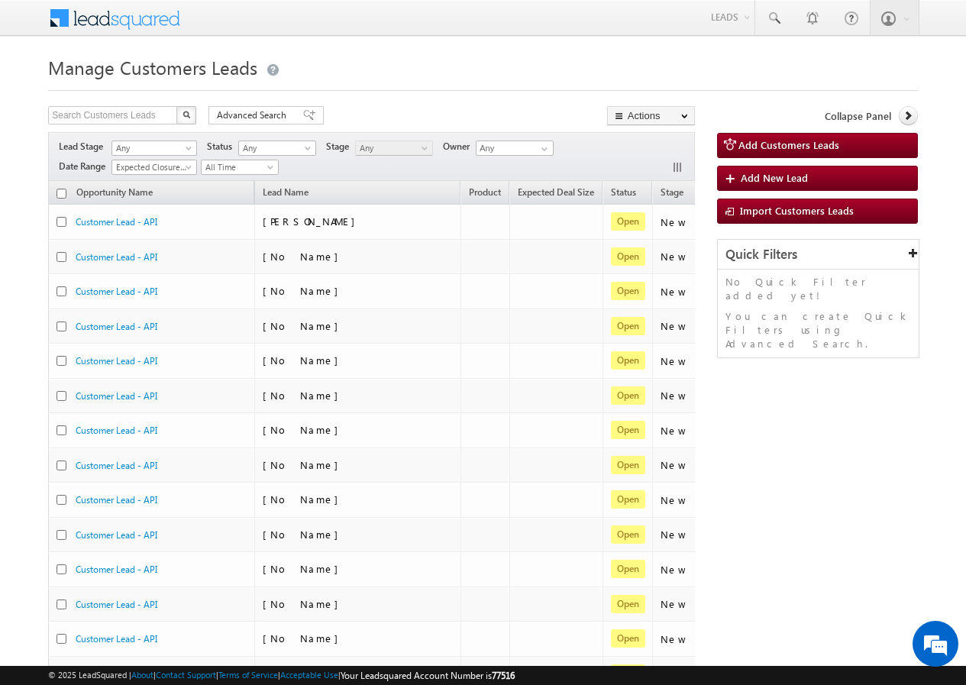
click at [122, 124] on div "Search Customers Leads X 524675 results found" at bounding box center [122, 116] width 148 height 21
click at [105, 114] on input "text" at bounding box center [113, 115] width 131 height 18
paste input "9990245006"
drag, startPoint x: 174, startPoint y: 115, endPoint x: 191, endPoint y: 115, distance: 16.8
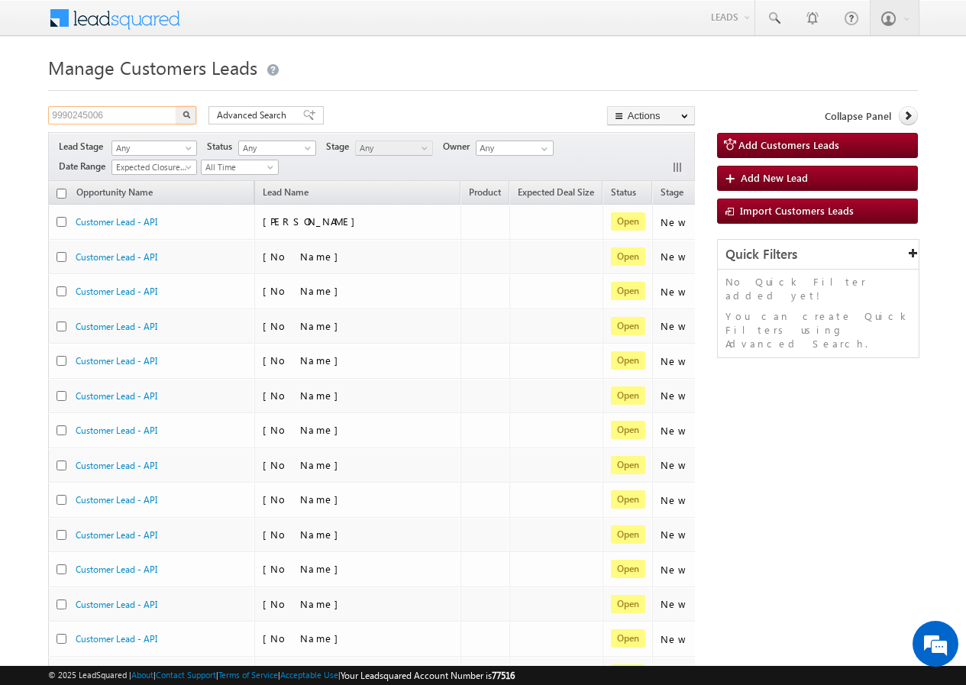
click at [176, 115] on input "9990245006" at bounding box center [113, 115] width 131 height 18
type input "9990245006"
click at [191, 115] on button "button" at bounding box center [186, 115] width 20 height 18
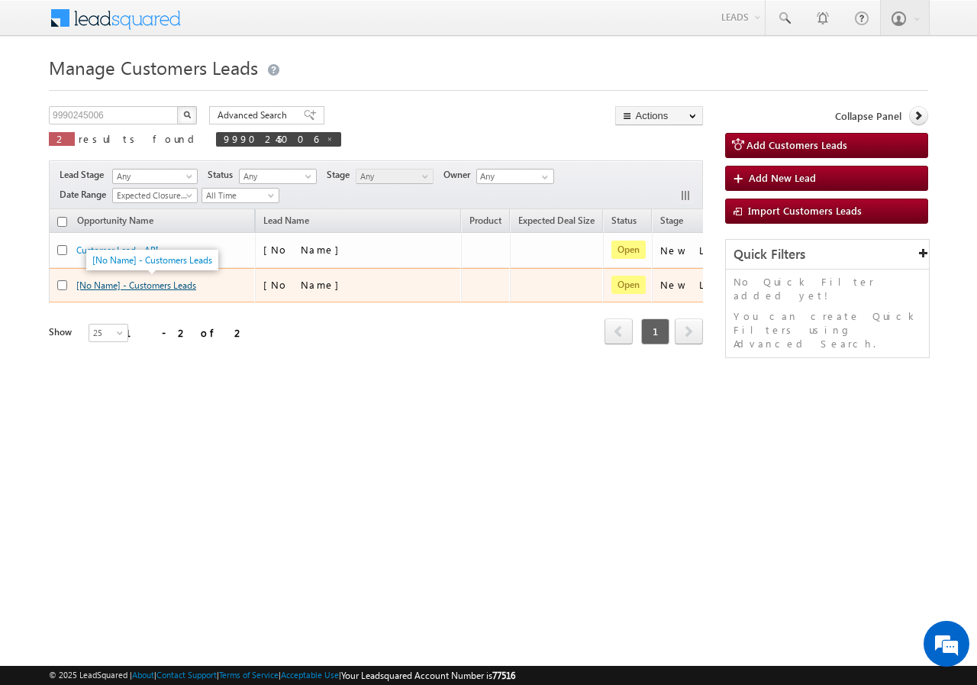
click at [147, 285] on link "[No Name] - Customers Leads" at bounding box center [136, 284] width 120 height 11
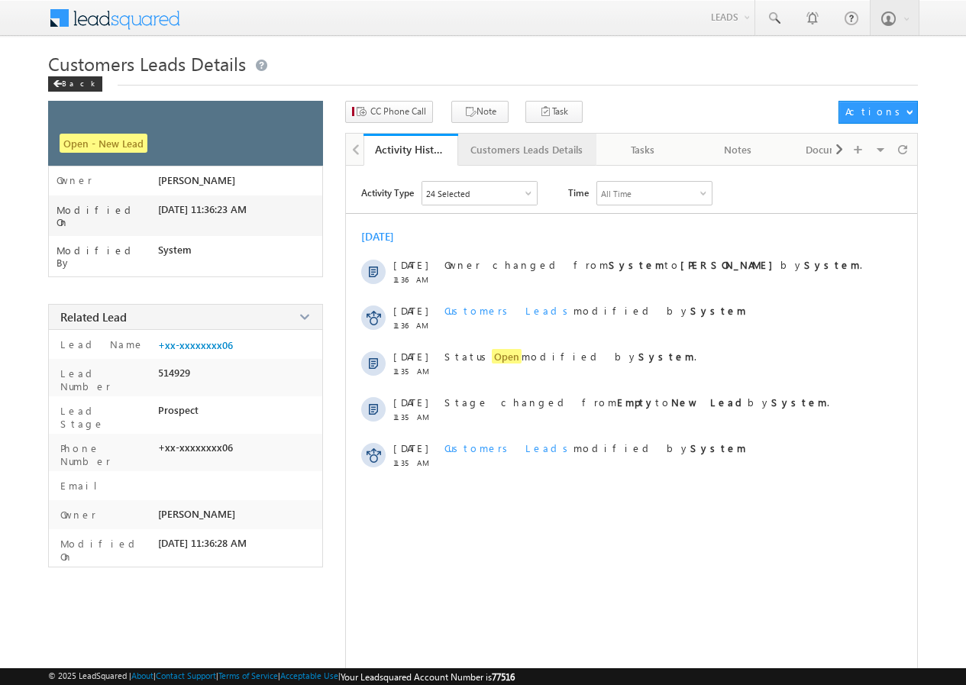
click at [527, 159] on link "Customers Leads Details" at bounding box center [527, 150] width 138 height 32
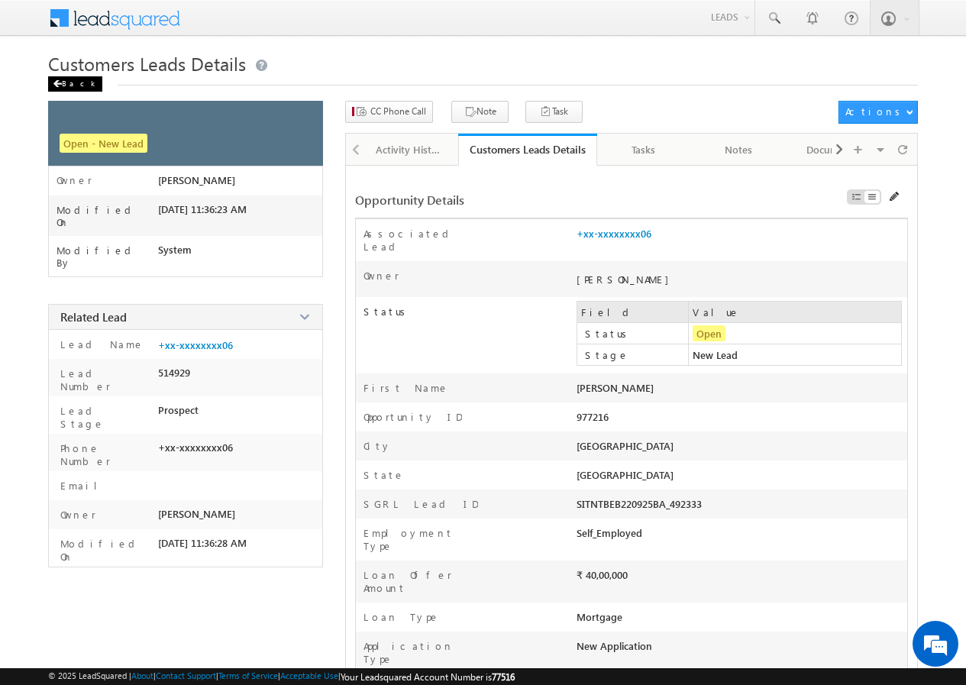
click at [66, 80] on div "Back" at bounding box center [75, 83] width 54 height 15
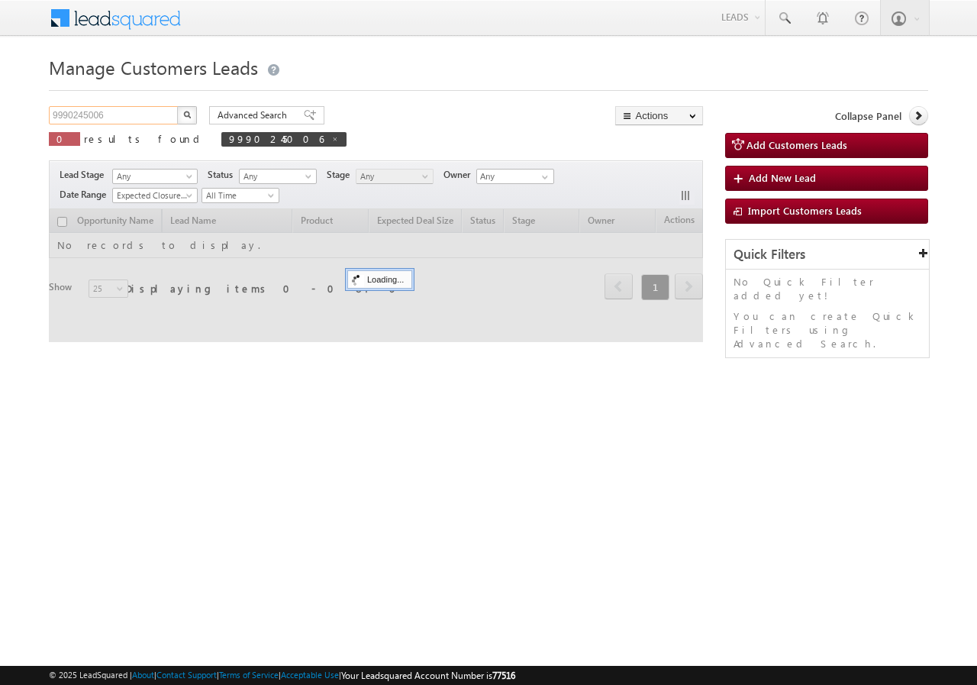
click at [134, 114] on input "9990245006" at bounding box center [114, 115] width 131 height 18
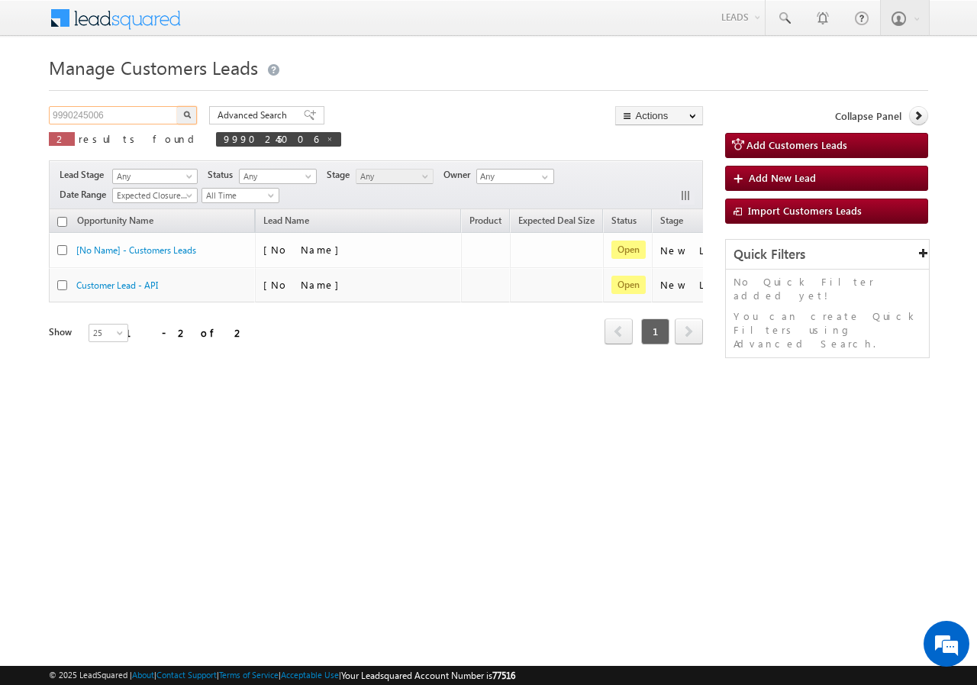
paste input "630687229"
type input "9630687229"
click at [180, 115] on button "button" at bounding box center [187, 115] width 20 height 18
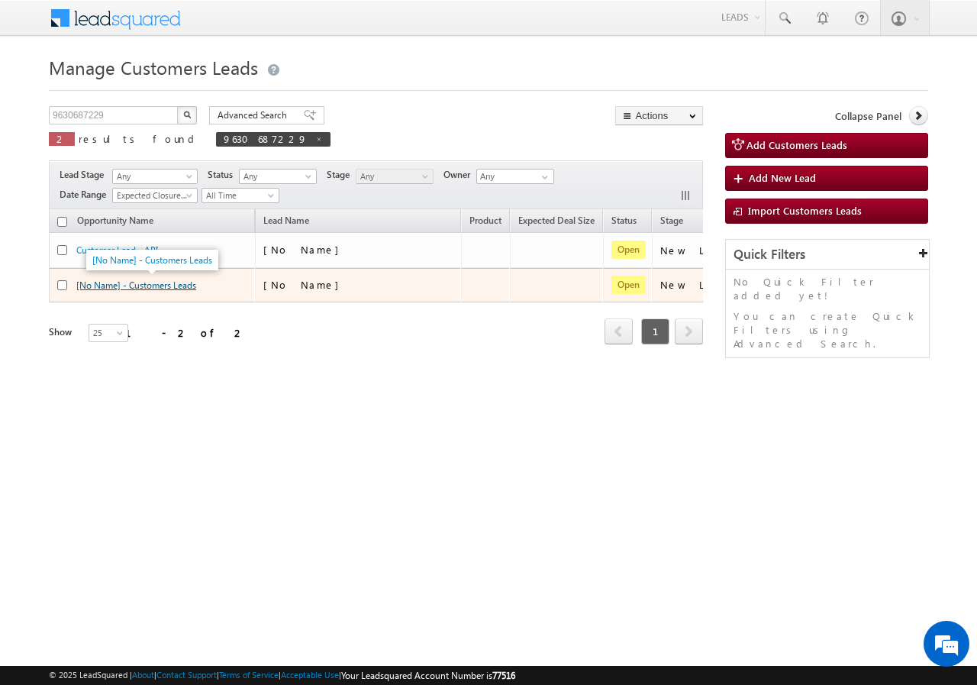
click at [146, 286] on link "[No Name] - Customers Leads" at bounding box center [136, 284] width 120 height 11
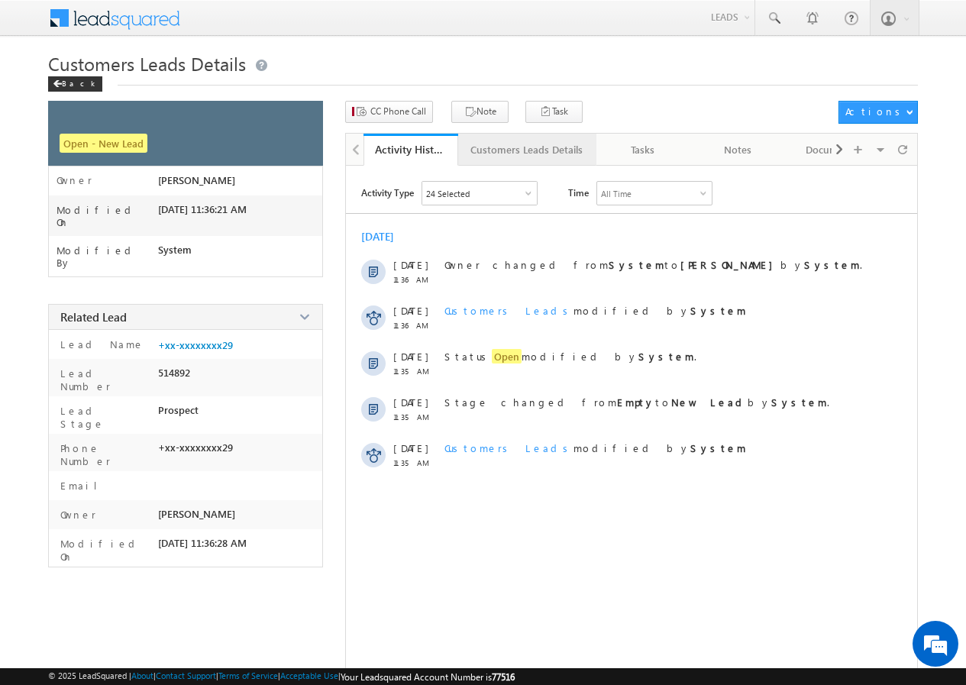
click at [499, 151] on div "Customers Leads Details" at bounding box center [526, 150] width 112 height 18
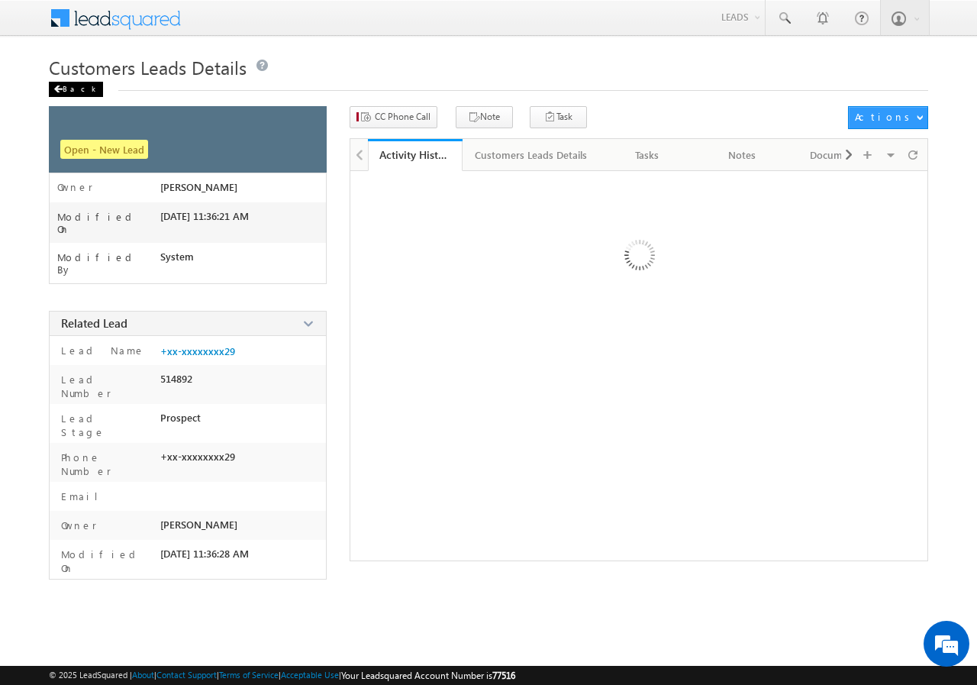
click at [65, 83] on div "Back" at bounding box center [76, 89] width 54 height 15
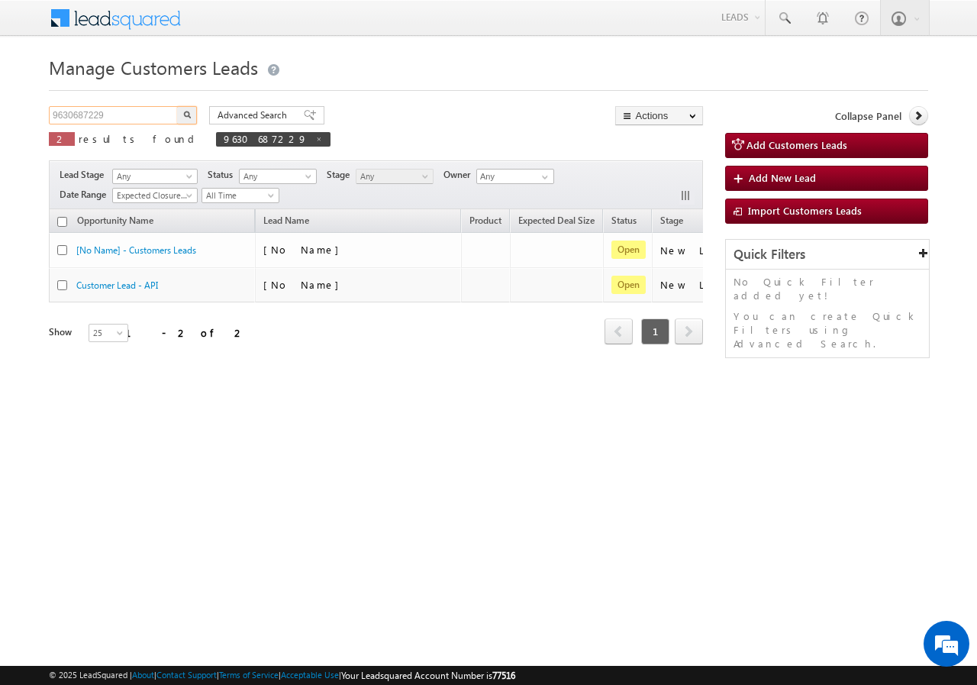
click at [131, 120] on input "9630687229" at bounding box center [114, 115] width 131 height 18
paste input "77113"
type input "977113"
click at [185, 116] on img "button" at bounding box center [187, 115] width 8 height 8
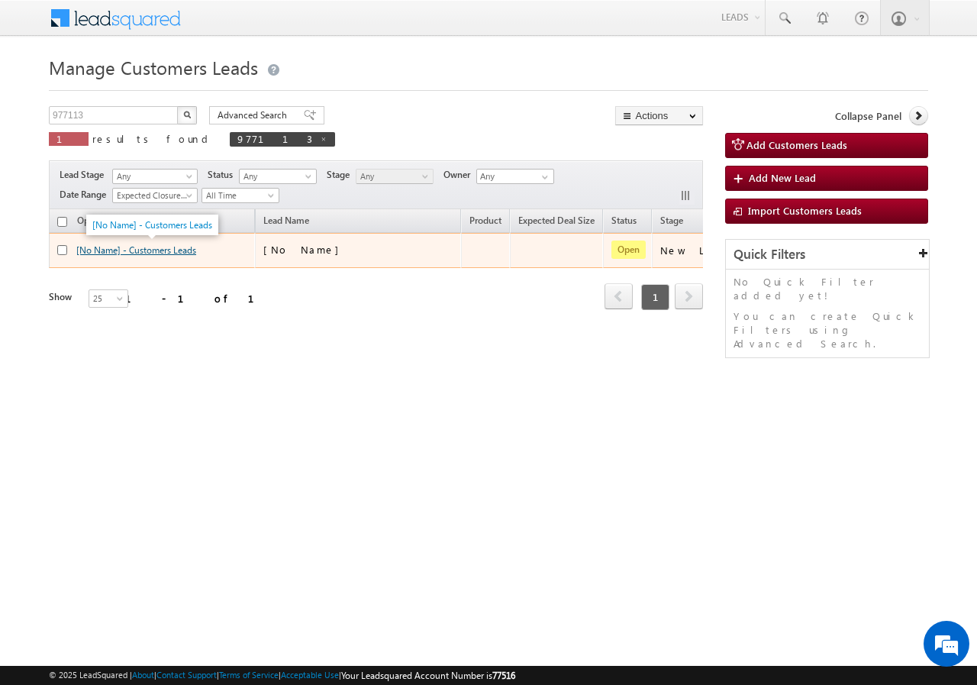
click at [153, 250] on link "[No Name] - Customers Leads" at bounding box center [136, 249] width 120 height 11
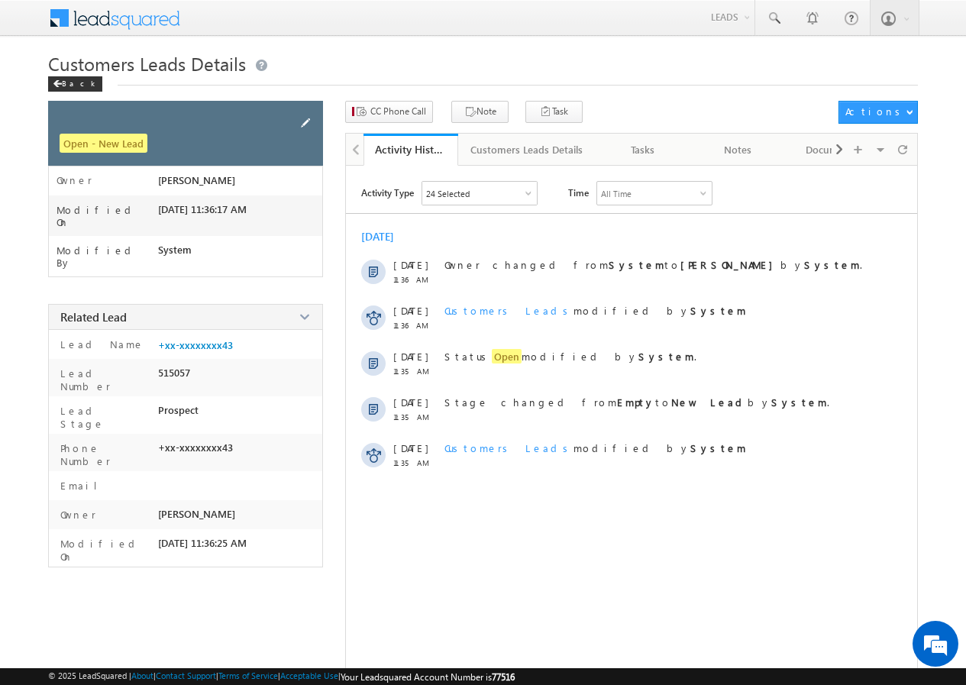
click at [302, 121] on span at bounding box center [305, 123] width 17 height 17
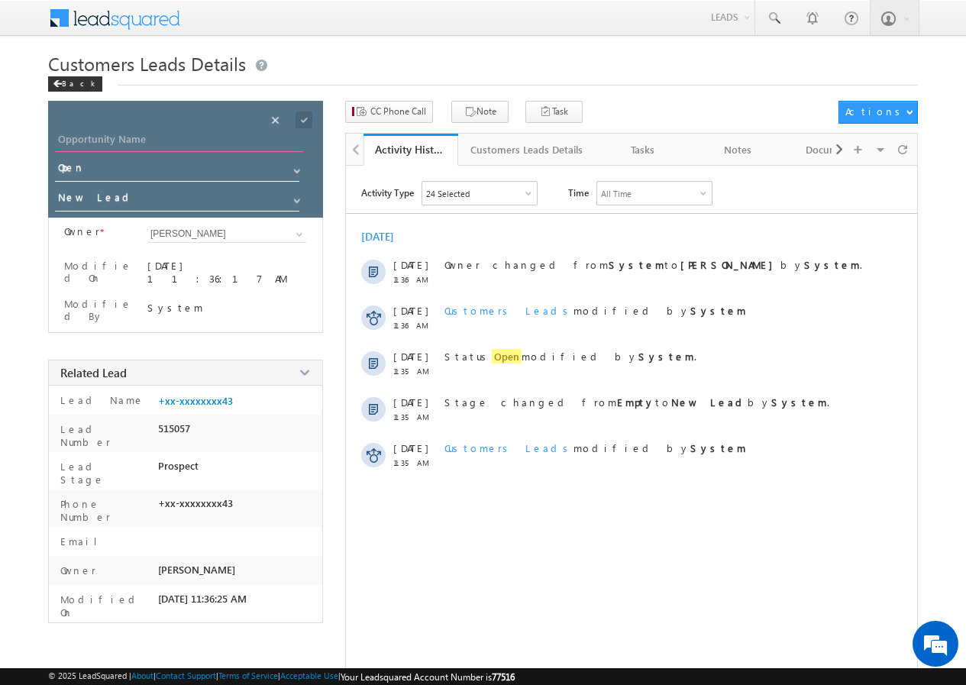
click at [134, 140] on input "Opportunity Name" at bounding box center [179, 141] width 248 height 21
paste input "[PERSON_NAME] [PERSON_NAME]"
type input "[PERSON_NAME] [PERSON_NAME]"
click at [304, 121] on span at bounding box center [304, 119] width 17 height 17
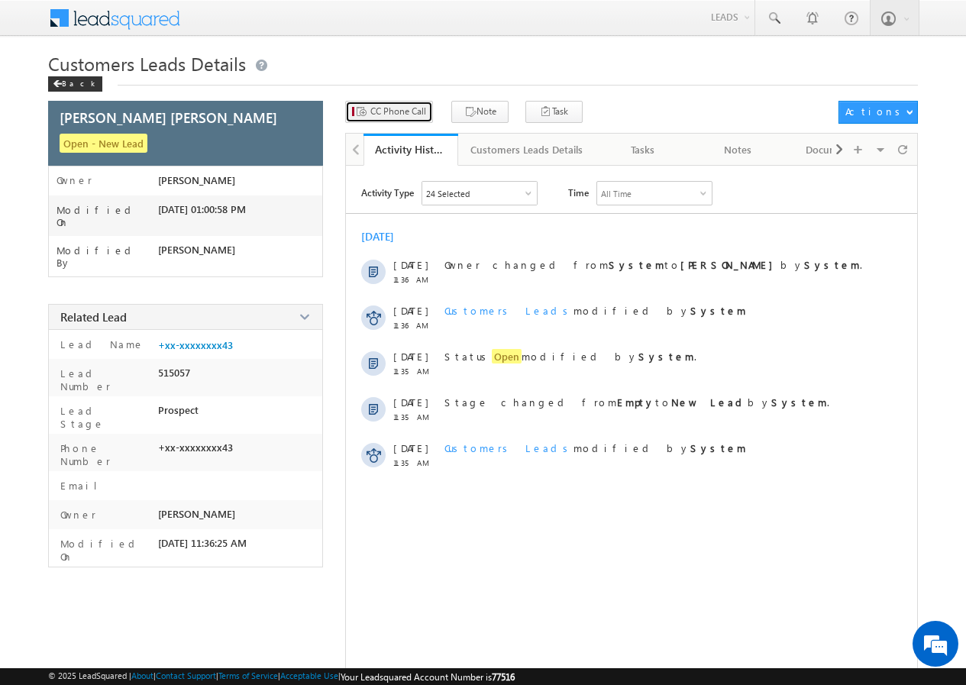
click at [380, 110] on span "CC Phone Call" at bounding box center [398, 112] width 56 height 14
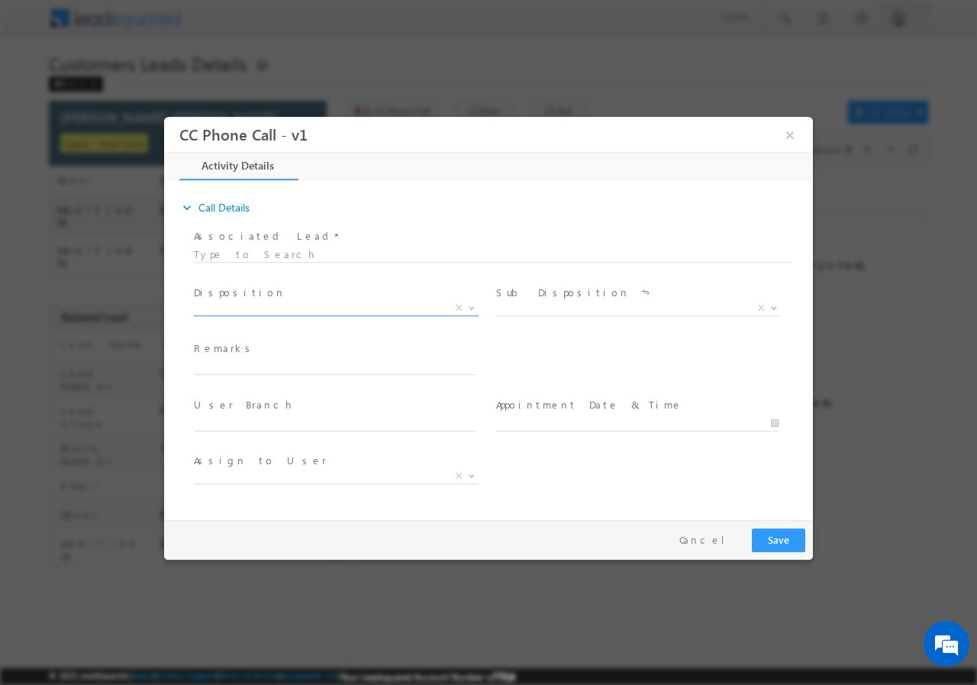
click at [249, 307] on span "X" at bounding box center [336, 307] width 285 height 15
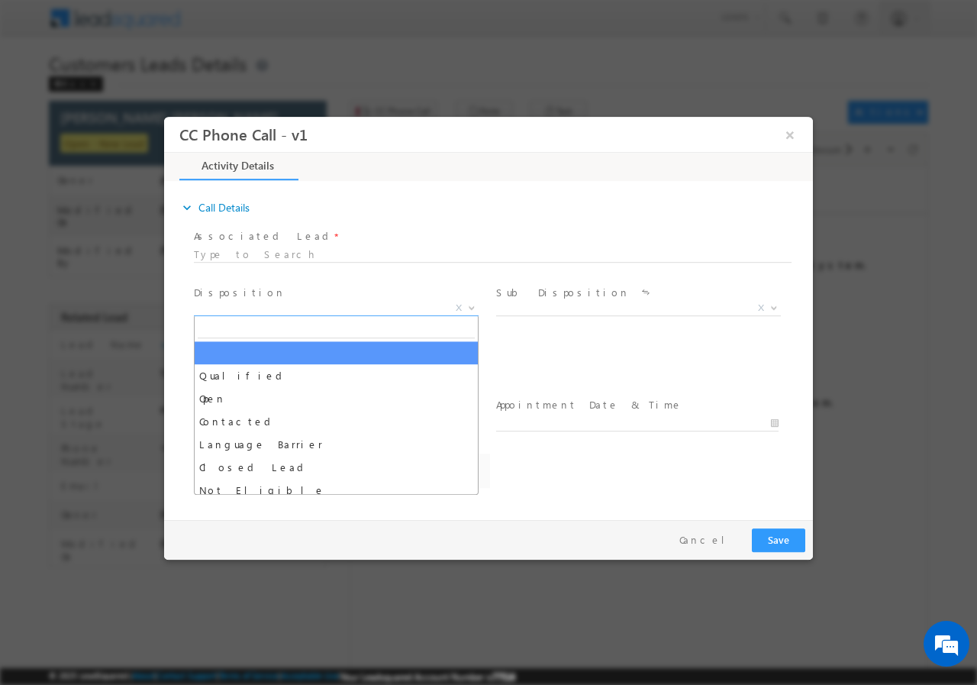
select select "manishkumar.thakor@sgrlimited.in"
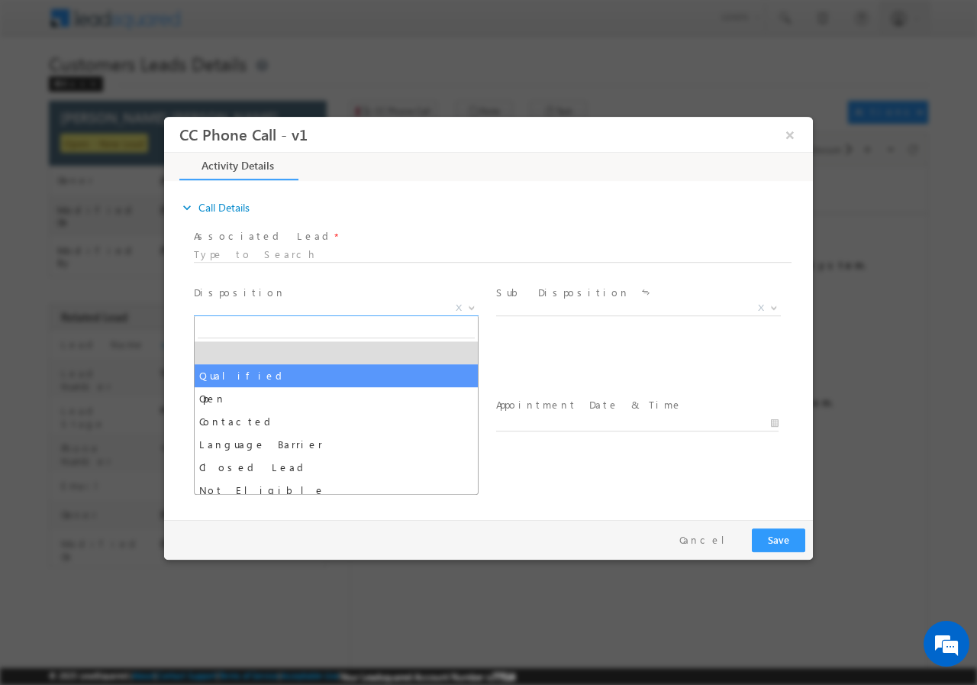
select select "Qualified"
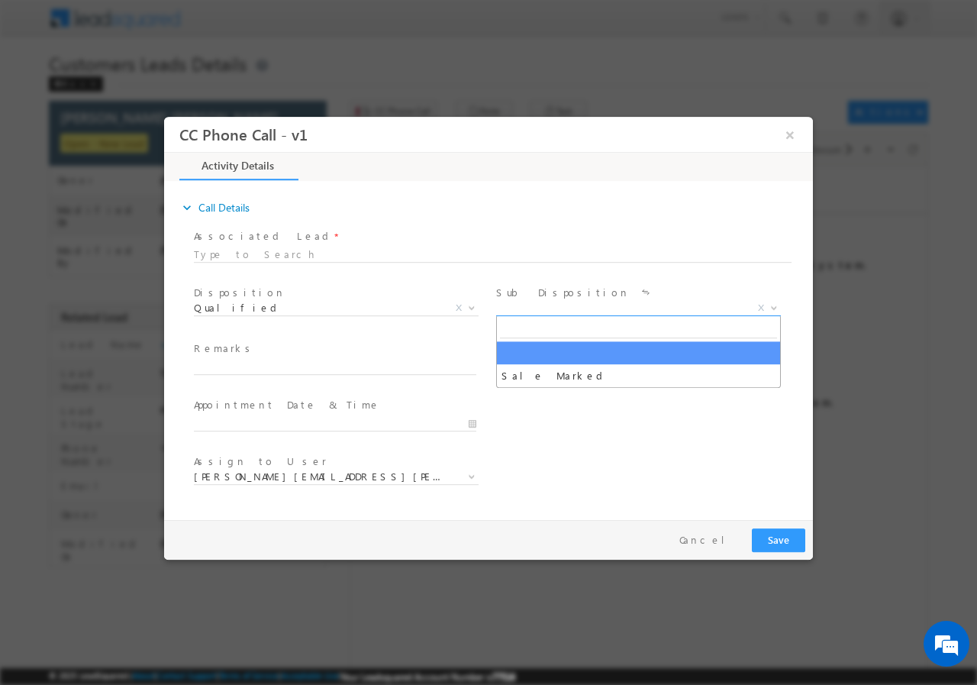
click at [542, 304] on span "X" at bounding box center [638, 307] width 285 height 15
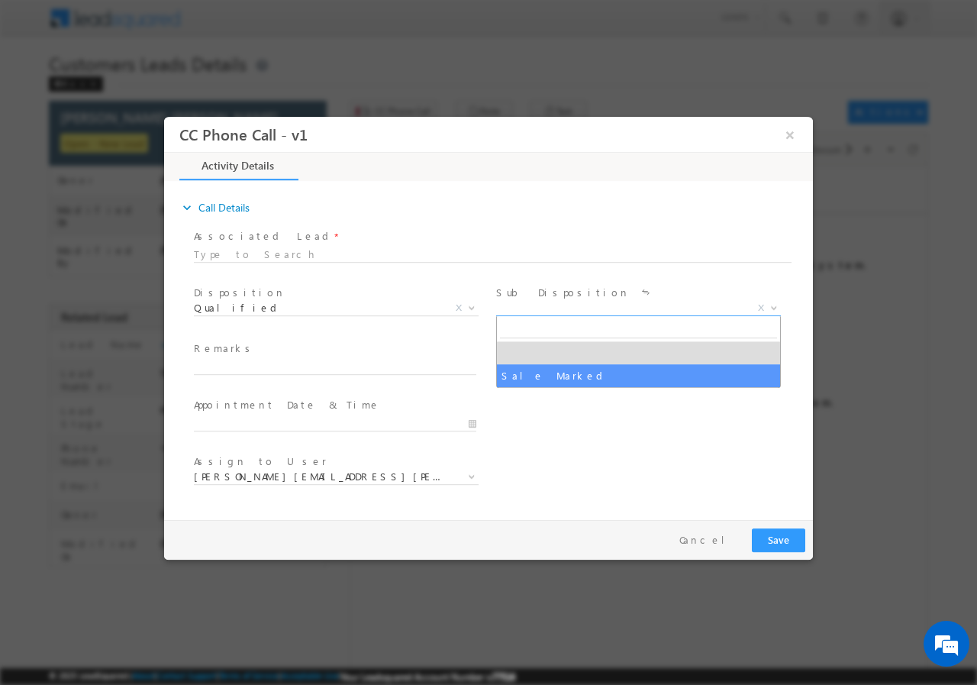
select select "Sale Marked"
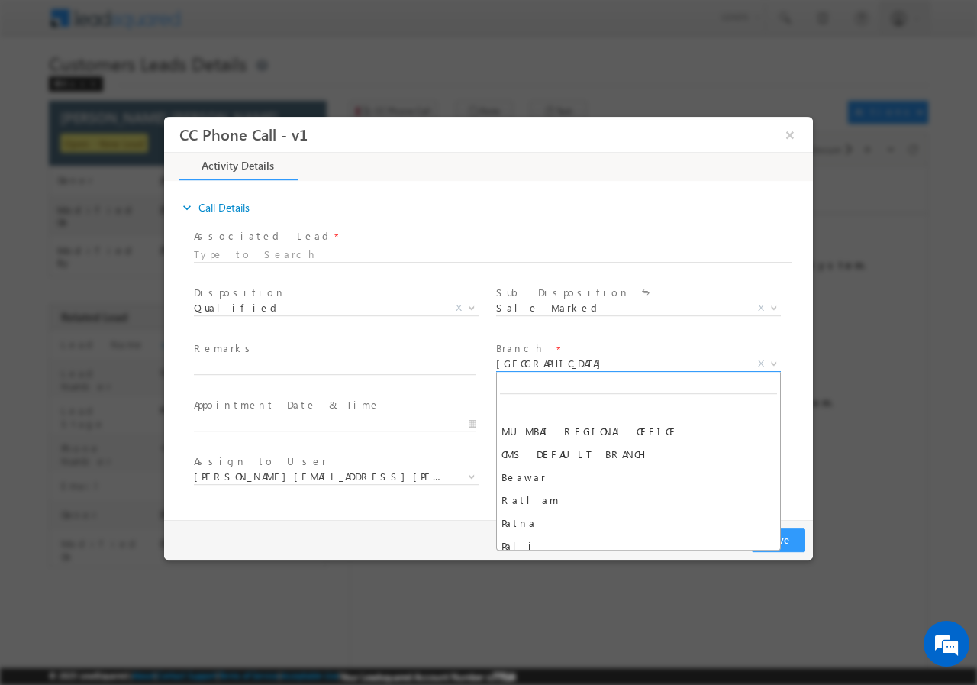
click at [565, 360] on span "[GEOGRAPHIC_DATA]" at bounding box center [620, 363] width 248 height 14
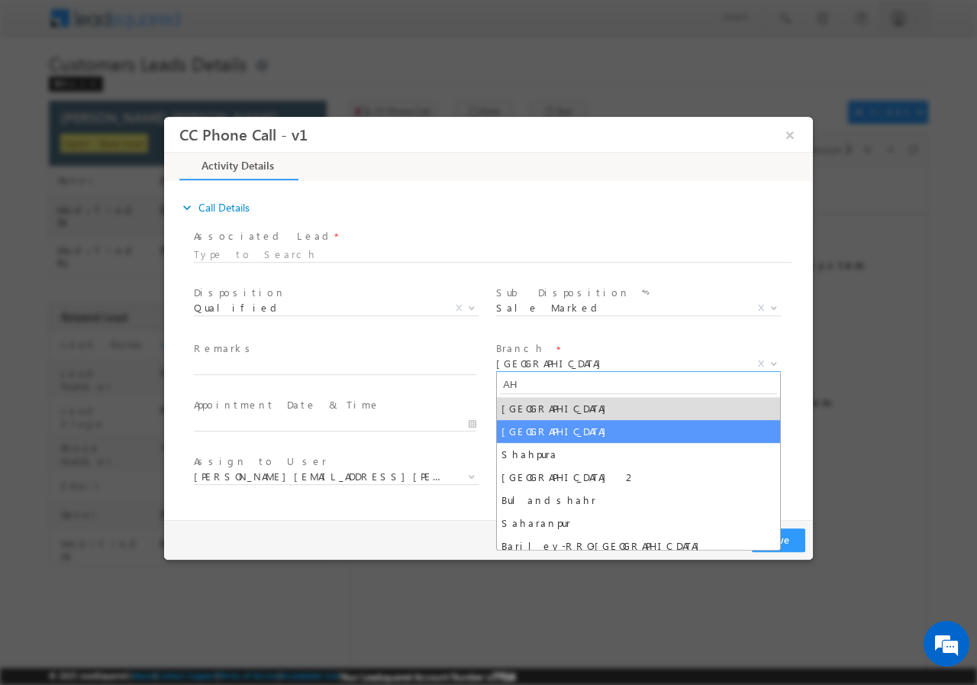
type input "AHM"
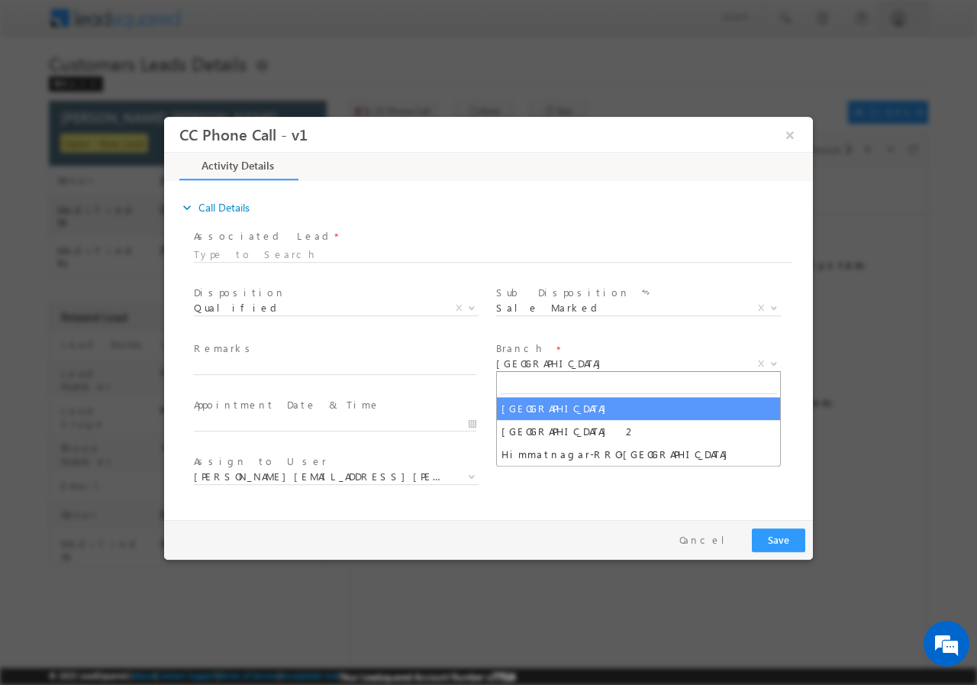
click at [574, 402] on div "User Branch * Appointment Date & Time *" at bounding box center [502, 421] width 622 height 57
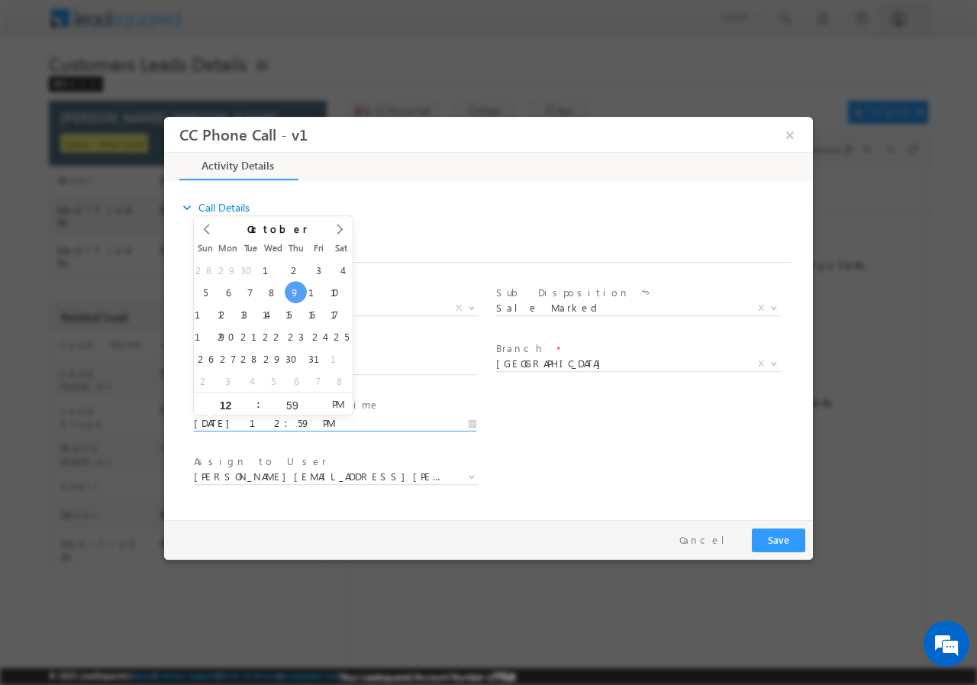
click at [399, 421] on input "10/09/2025 12:59 PM" at bounding box center [335, 422] width 283 height 15
type input "10/09/2025 1:59 PM"
type input "01"
click at [254, 395] on span at bounding box center [252, 397] width 11 height 11
type input "10/09/2025 2:59 PM"
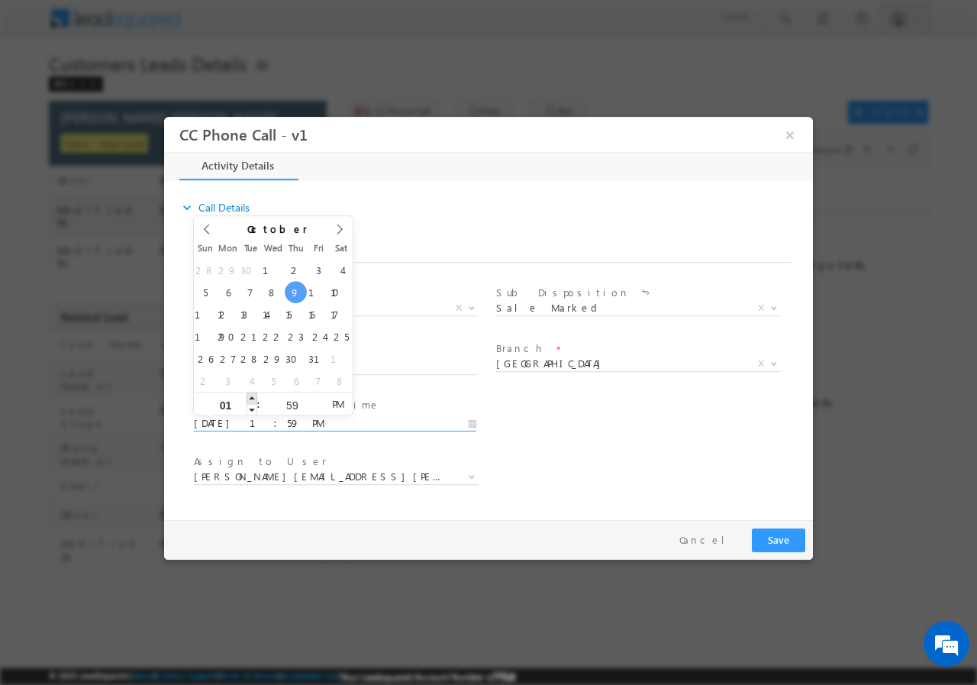
type input "02"
click at [254, 395] on span at bounding box center [252, 397] width 11 height 11
type input "10/09/2025 3:59 PM"
type input "03"
click at [254, 396] on span at bounding box center [252, 397] width 11 height 11
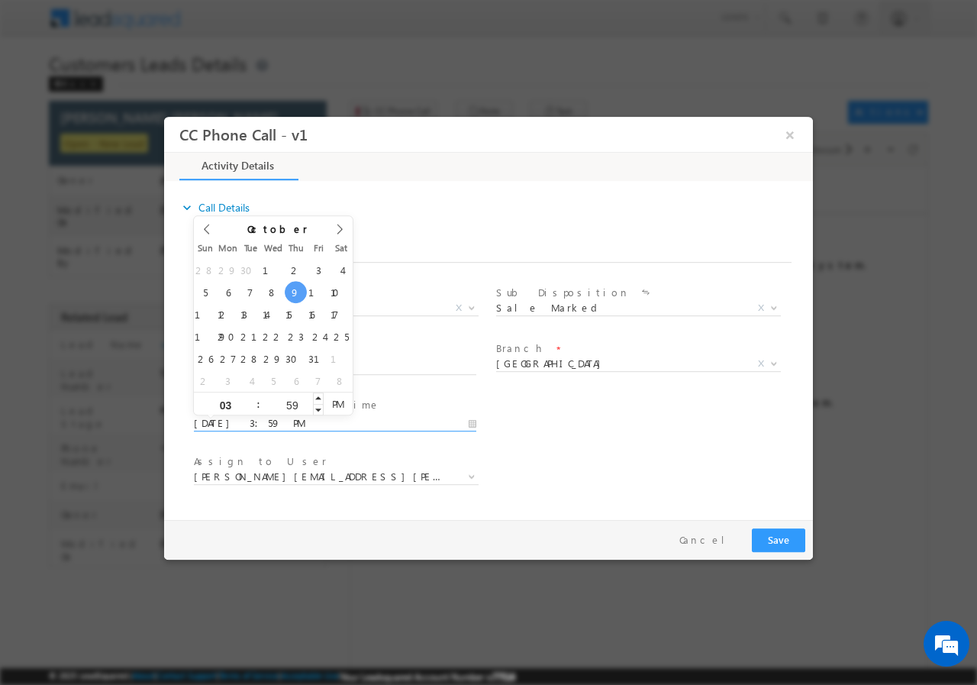
click at [297, 405] on input "59" at bounding box center [291, 404] width 63 height 10
click at [296, 405] on input "59" at bounding box center [291, 404] width 63 height 10
type input "5"
type input "10/09/2025 3:00 PM"
click at [579, 435] on div "User Branch * Appointment Date & Time * 10/09/2025 3:00 PM" at bounding box center [502, 421] width 622 height 57
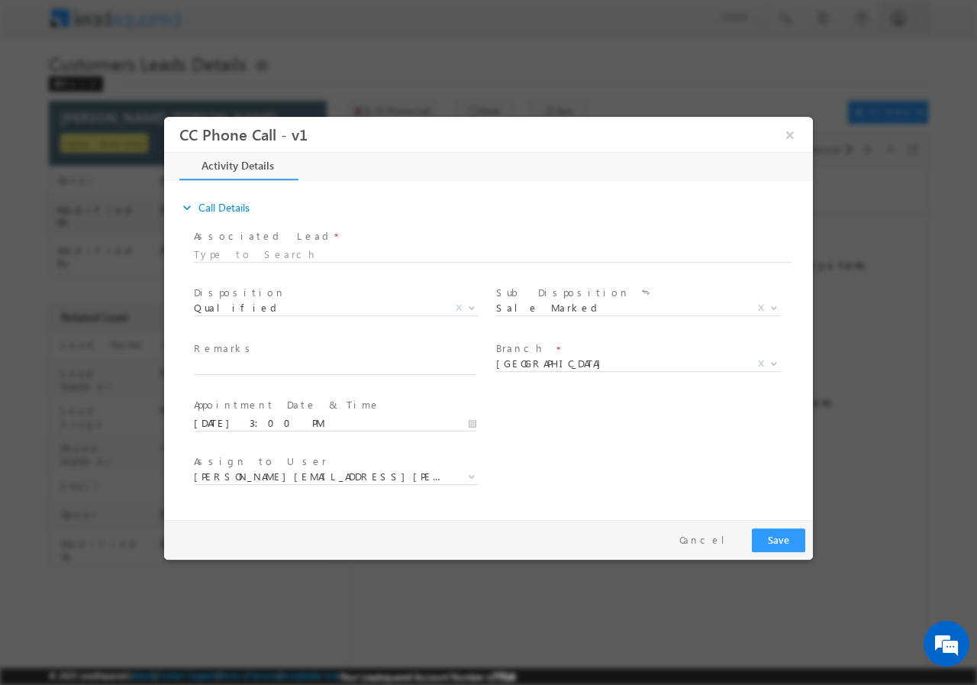
click at [356, 373] on span at bounding box center [342, 367] width 296 height 17
paste input "977113//VB_Interested//GUNGUN BALWANI NILESH KUMAR //8780976643// RENOVATION// …"
type input "977113//VB_Interested//GUNGUN BALWANI NILESH KUMAR //8780976643// RENOVATION// …"
click at [471, 473] on b at bounding box center [471, 475] width 9 height 5
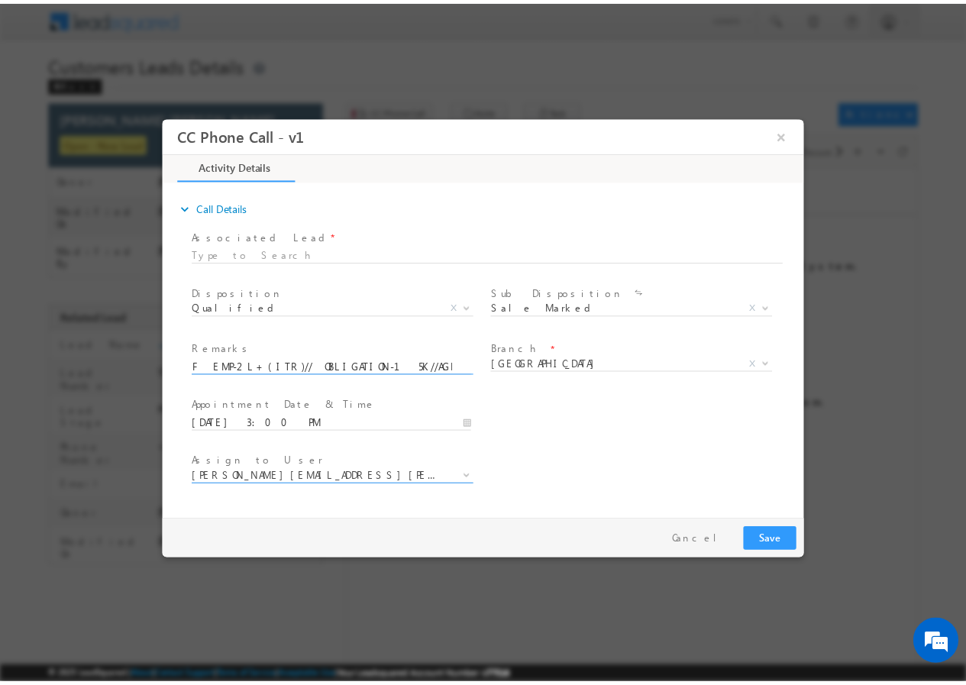
scroll to position [0, 0]
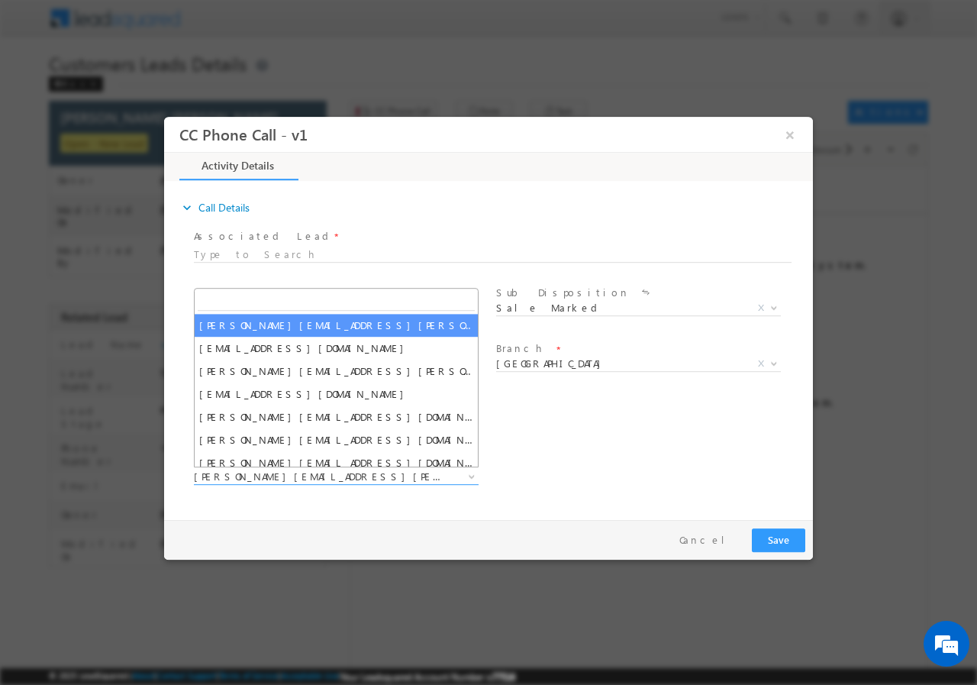
paste input "[EMAIL_ADDRESS][DOMAIN_NAME]"
type input "[EMAIL_ADDRESS][DOMAIN_NAME]"
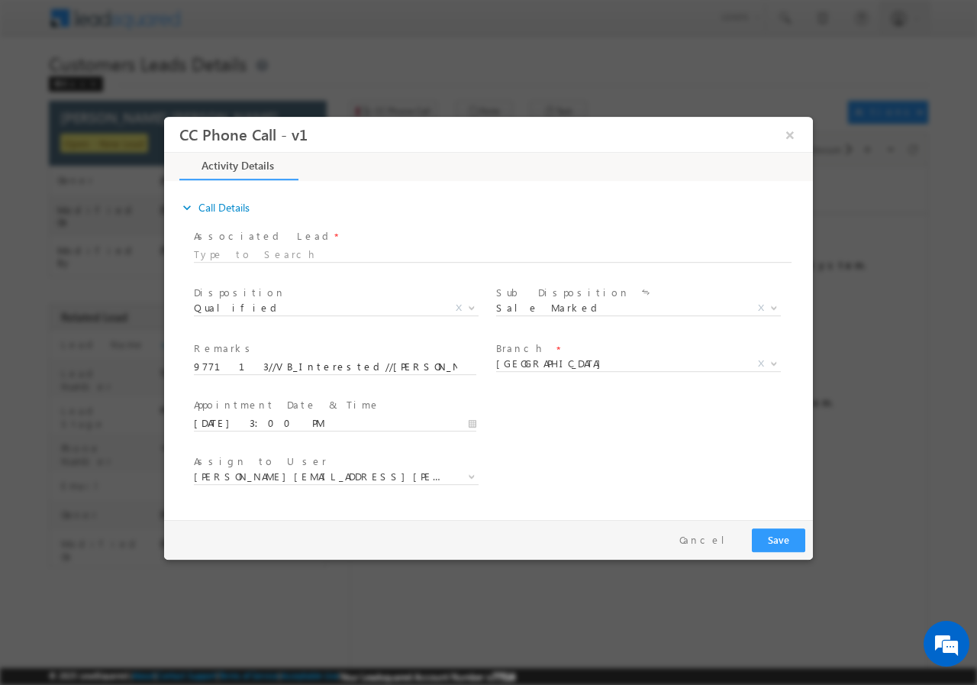
click at [566, 428] on div "User Branch * Appointment Date & Time * 10/09/2025 3:00 PM" at bounding box center [502, 421] width 622 height 57
click at [786, 543] on button "Save" at bounding box center [778, 540] width 53 height 24
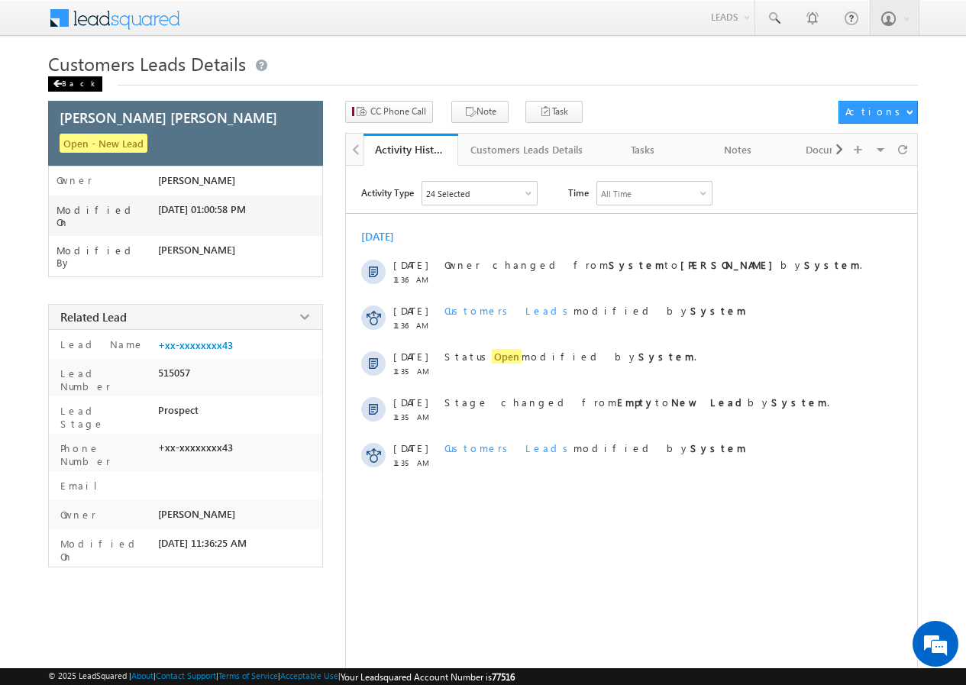
click at [68, 88] on div "Back" at bounding box center [75, 83] width 54 height 15
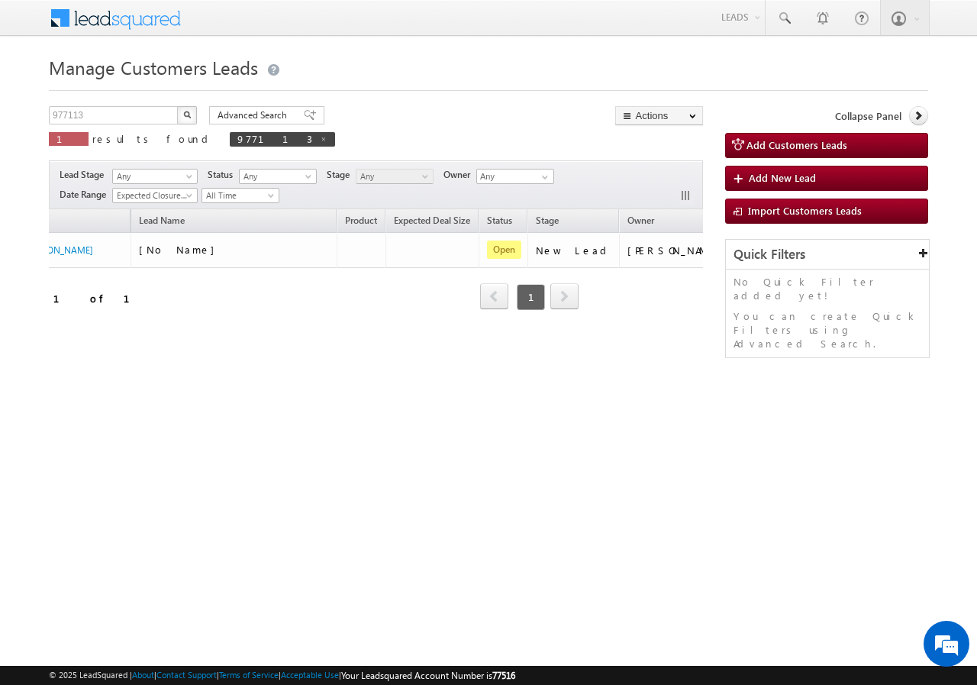
scroll to position [0, 144]
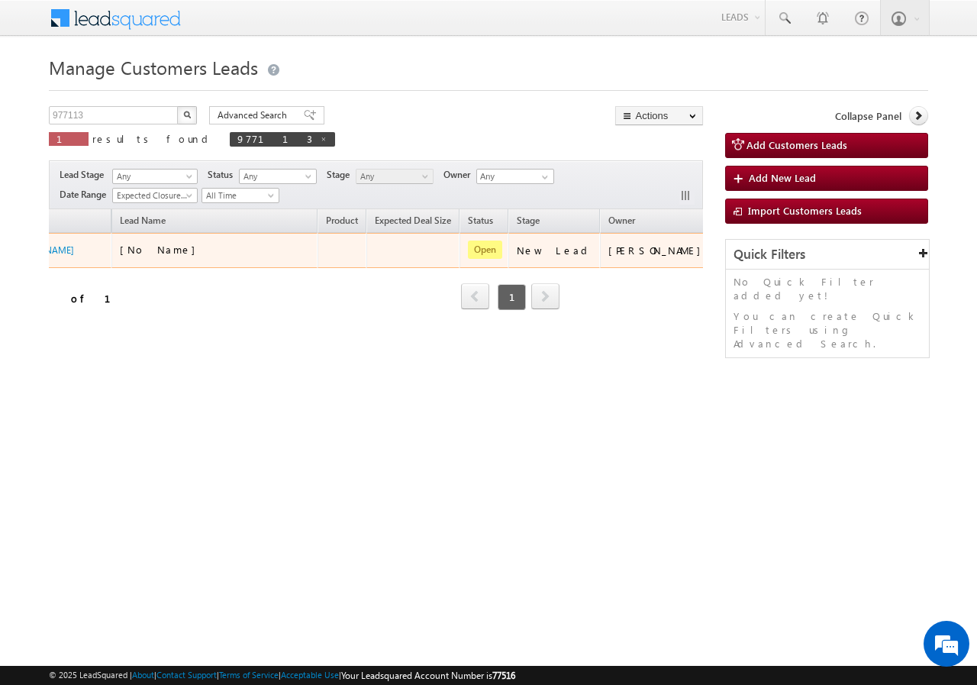
click at [628, 264] on td "[PERSON_NAME]" at bounding box center [657, 250] width 115 height 35
click at [729, 247] on button "button" at bounding box center [736, 249] width 15 height 15
click at [667, 267] on link "Edit" at bounding box center [705, 269] width 76 height 18
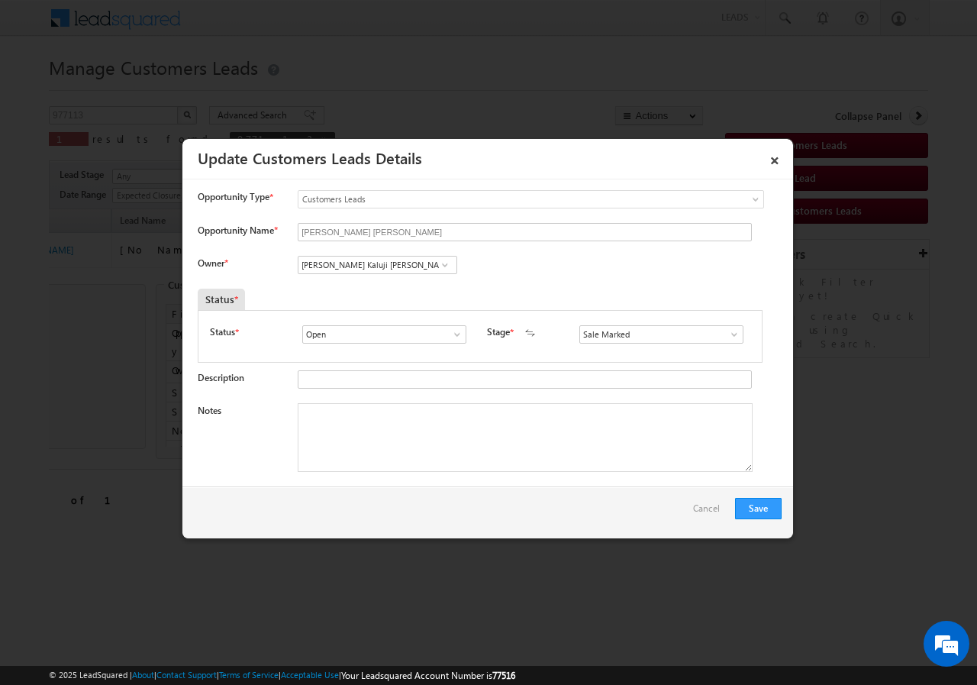
scroll to position [0, 0]
click at [350, 265] on input "[PERSON_NAME] Kaluji [PERSON_NAME]" at bounding box center [378, 265] width 160 height 18
paste input "[EMAIL_ADDRESS][DOMAIN_NAME]"
click at [330, 290] on span "[EMAIL_ADDRESS][DOMAIN_NAME]" at bounding box center [372, 294] width 137 height 11
type input "[PERSON_NAME]"
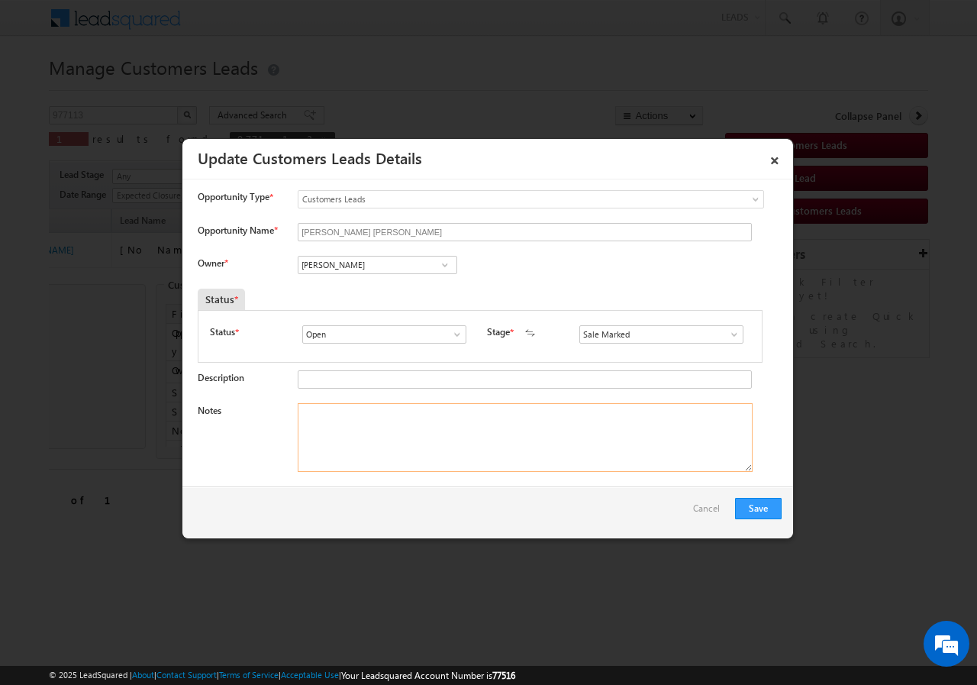
click at [374, 427] on textarea "Notes" at bounding box center [525, 437] width 455 height 69
paste textarea "977113//VB_Interested//[PERSON_NAME] [PERSON_NAME] //8780976643// RENOVATION// …"
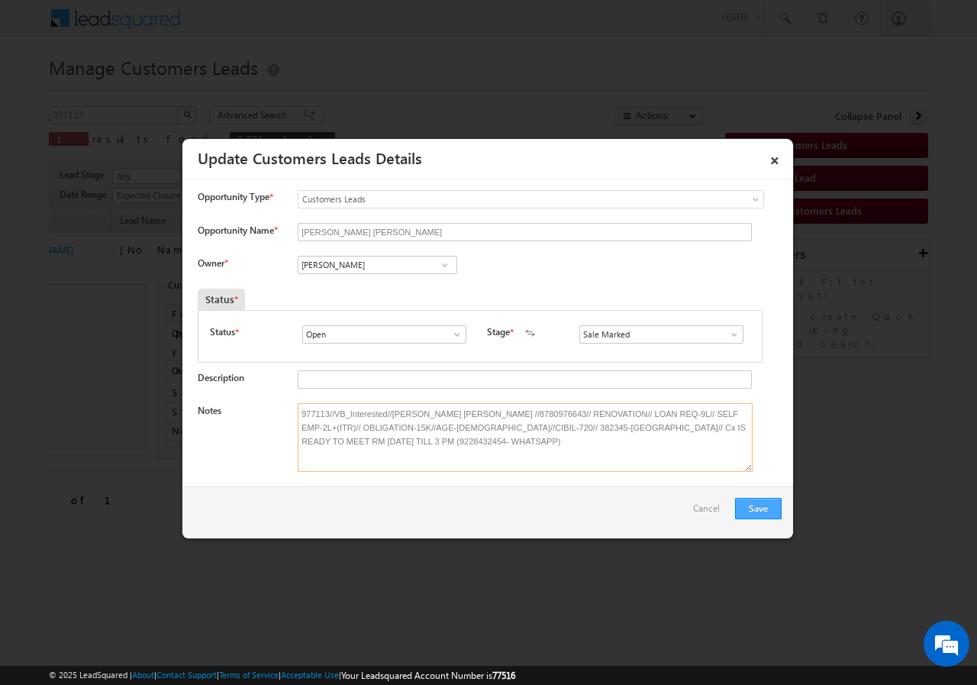
type textarea "977113//VB_Interested//[PERSON_NAME] [PERSON_NAME] //8780976643// RENOVATION// …"
click at [754, 508] on button "Save" at bounding box center [758, 508] width 47 height 21
